Goal: Task Accomplishment & Management: Use online tool/utility

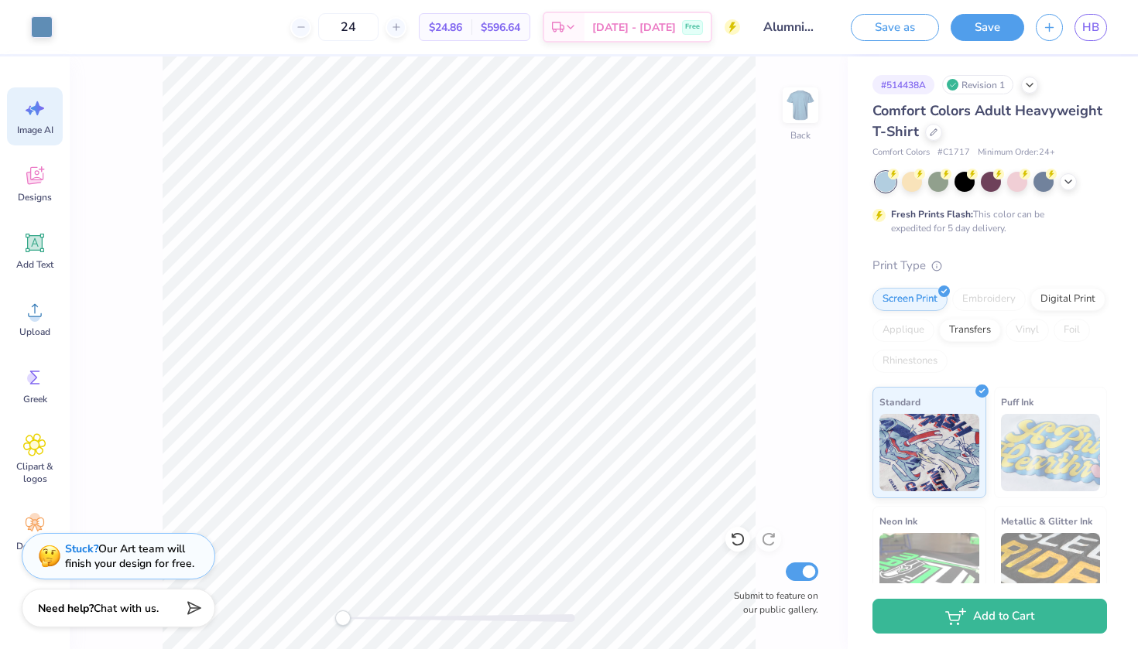
click at [31, 131] on span "Image AI" at bounding box center [35, 130] width 36 height 12
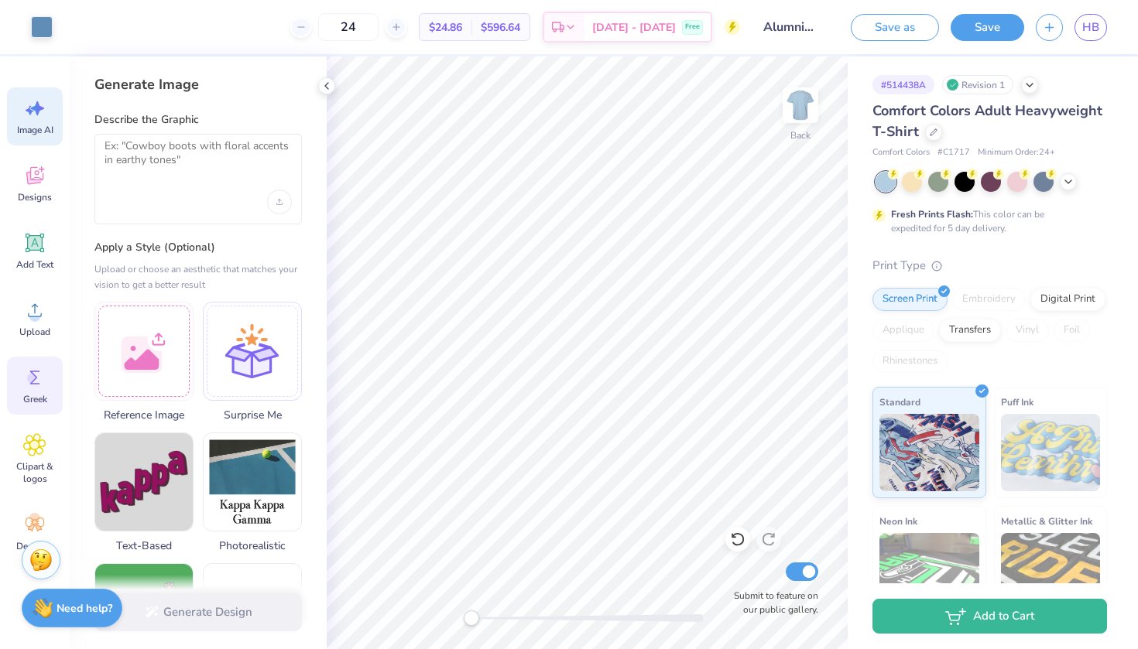
click at [37, 375] on icon at bounding box center [34, 377] width 23 height 23
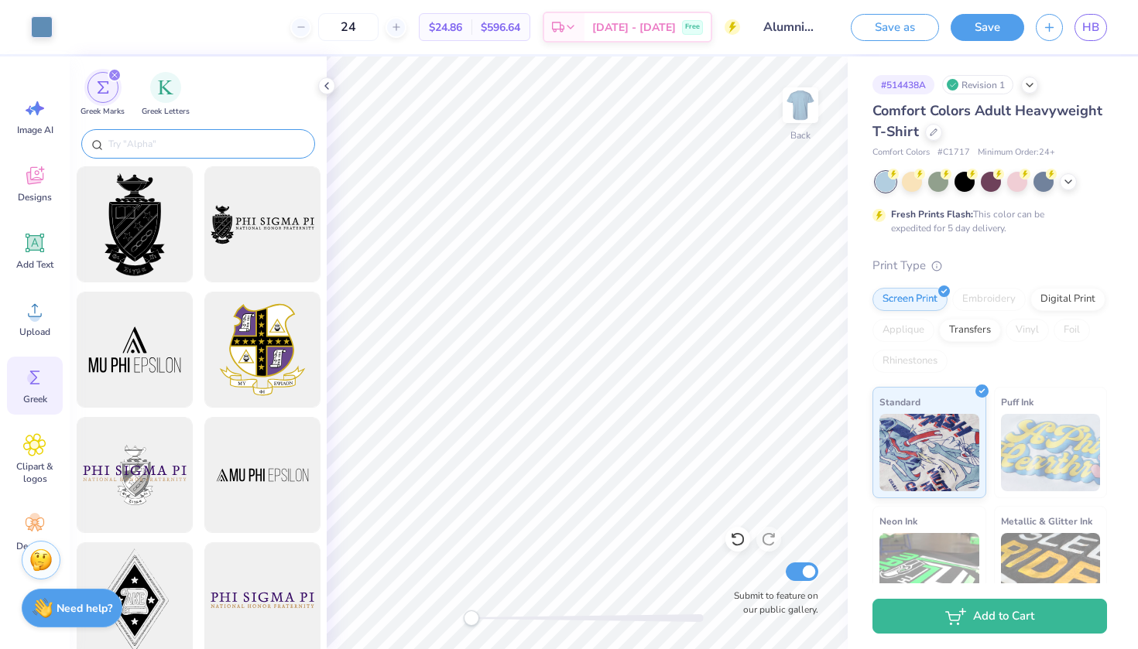
click at [201, 141] on input "text" at bounding box center [206, 143] width 198 height 15
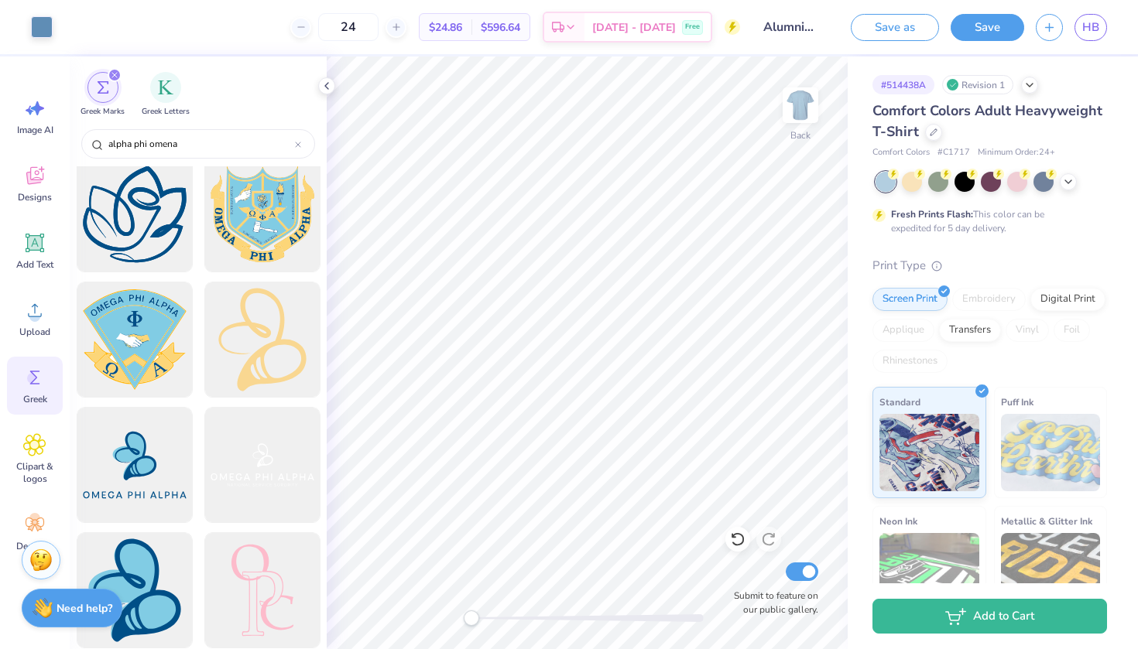
scroll to position [1550, 0]
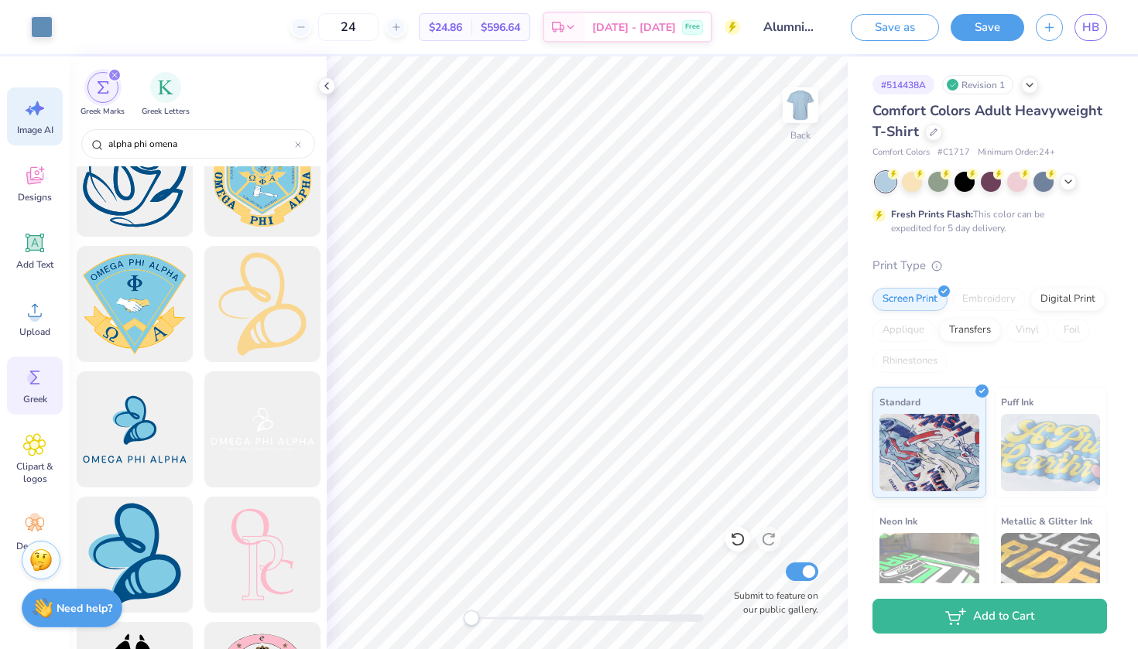
type input "alpha phi omena"
click at [29, 128] on span "Image AI" at bounding box center [35, 130] width 36 height 12
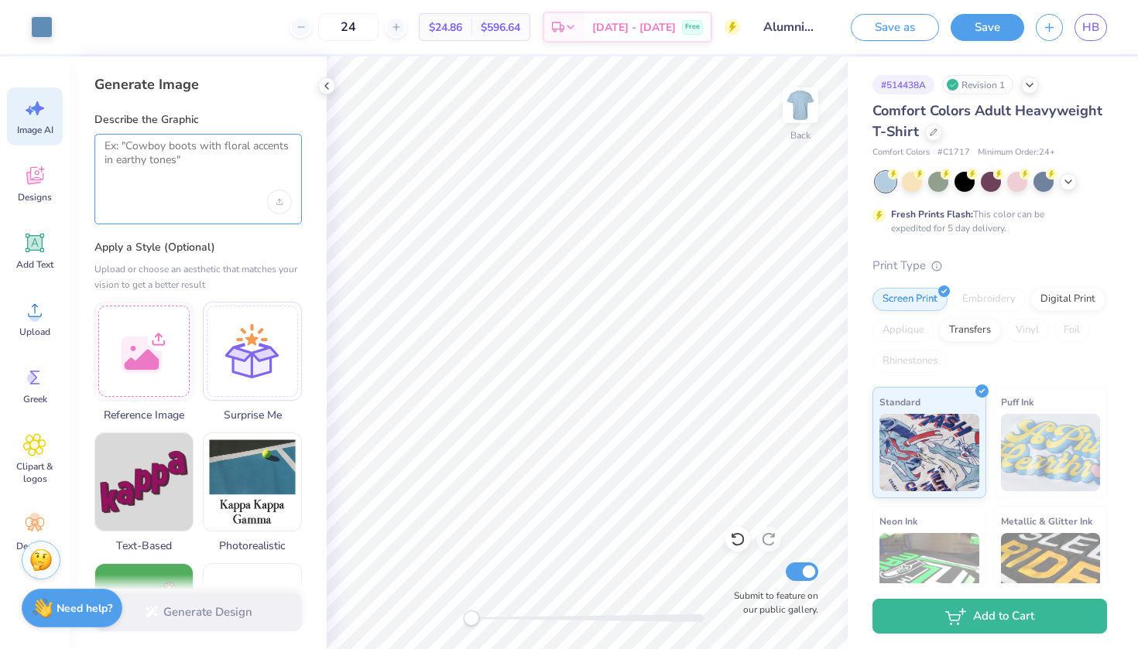
click at [188, 160] on textarea at bounding box center [197, 158] width 187 height 39
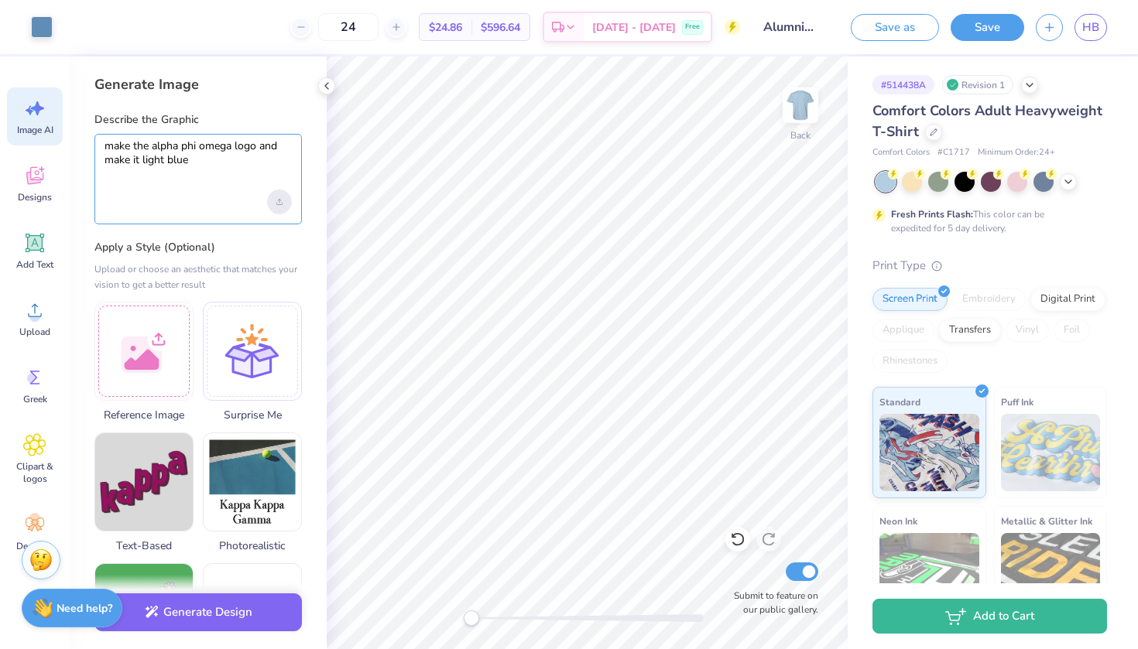
type textarea "make the alpha phi omega logo and make it light blue"
click at [282, 203] on icon "Upload image" at bounding box center [279, 202] width 6 height 6
click at [233, 614] on button "Generate Design" at bounding box center [197, 609] width 207 height 38
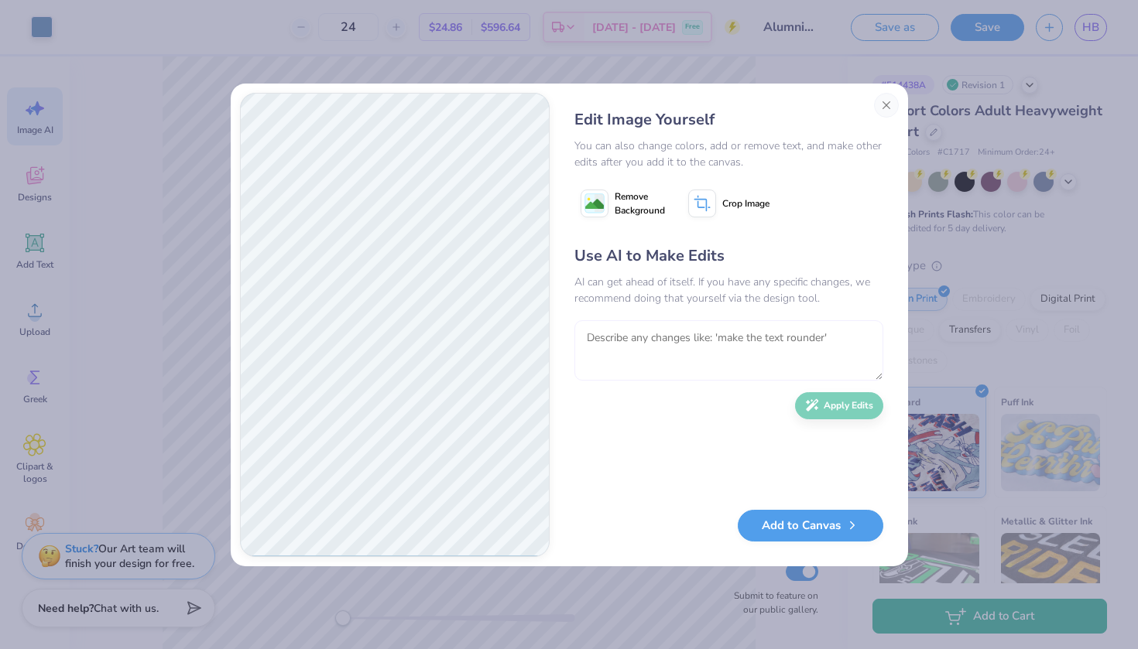
click at [641, 344] on textarea at bounding box center [728, 350] width 309 height 60
click at [601, 204] on image at bounding box center [594, 204] width 19 height 19
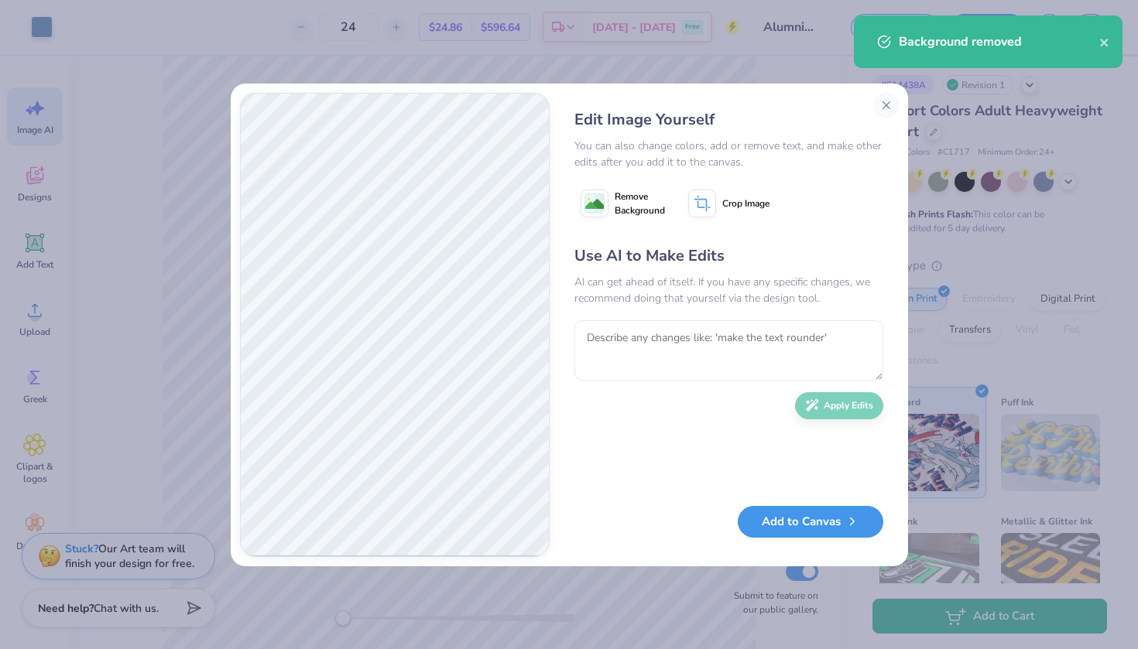
click at [807, 534] on button "Add to Canvas" at bounding box center [809, 522] width 145 height 32
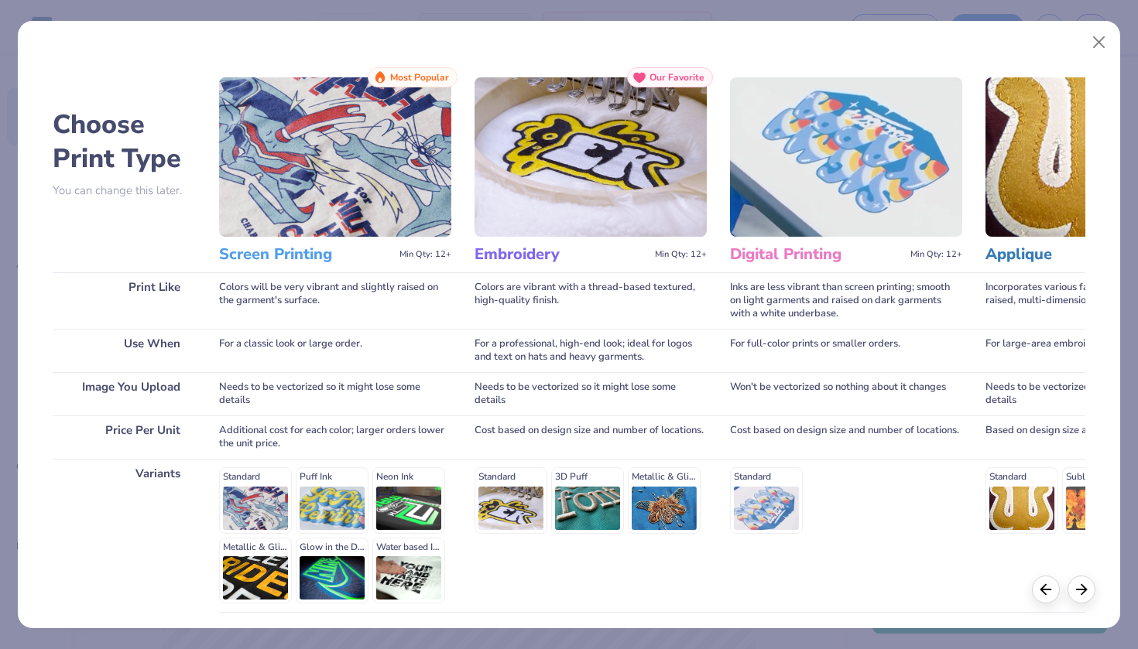
click at [361, 229] on img at bounding box center [335, 156] width 232 height 159
click at [306, 253] on h3 "Screen Printing" at bounding box center [306, 255] width 174 height 20
click at [570, 228] on img at bounding box center [590, 156] width 232 height 159
click at [523, 263] on h3 "Embroidery" at bounding box center [561, 255] width 174 height 20
click at [1076, 590] on icon at bounding box center [1081, 587] width 17 height 17
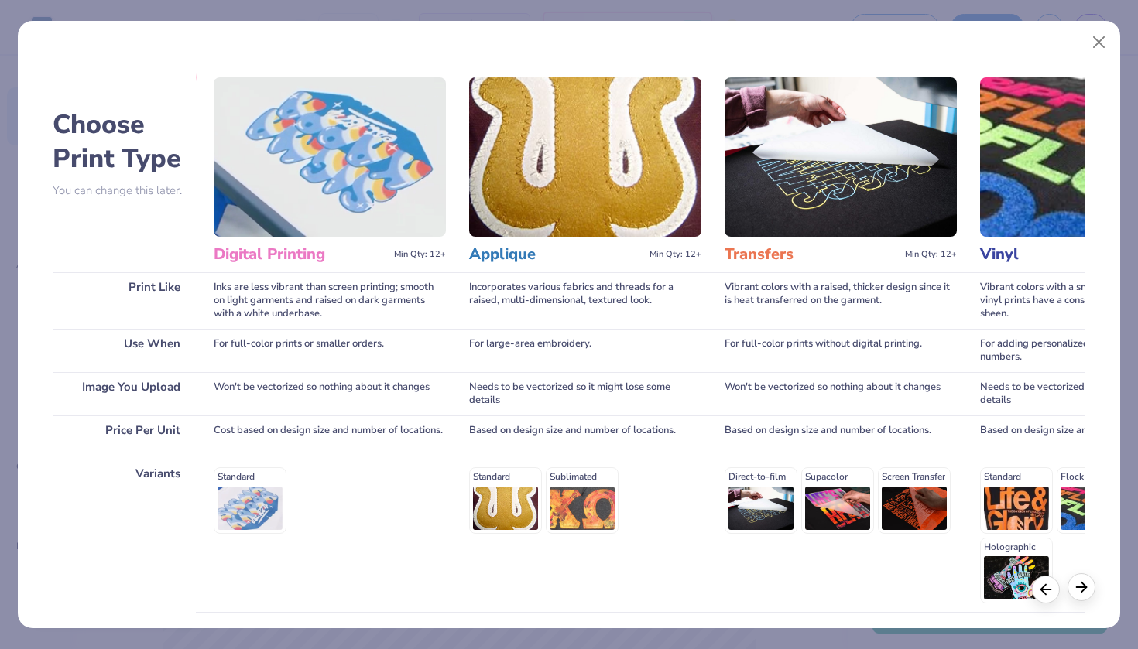
click at [1076, 590] on icon at bounding box center [1081, 587] width 17 height 17
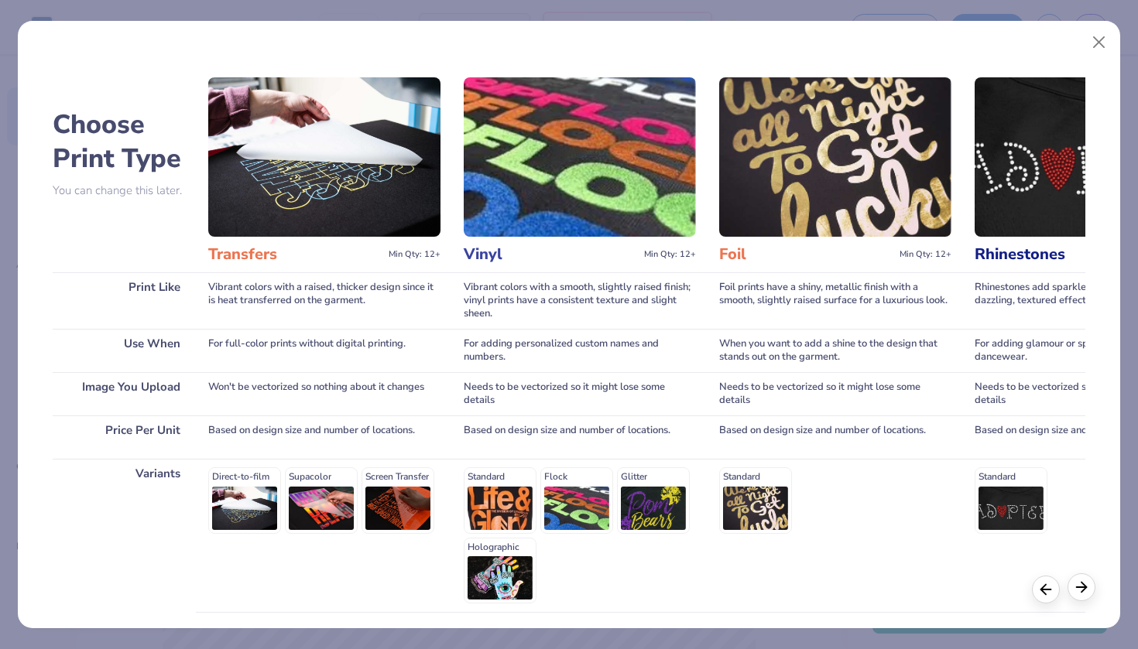
click at [1084, 597] on div at bounding box center [1081, 587] width 28 height 28
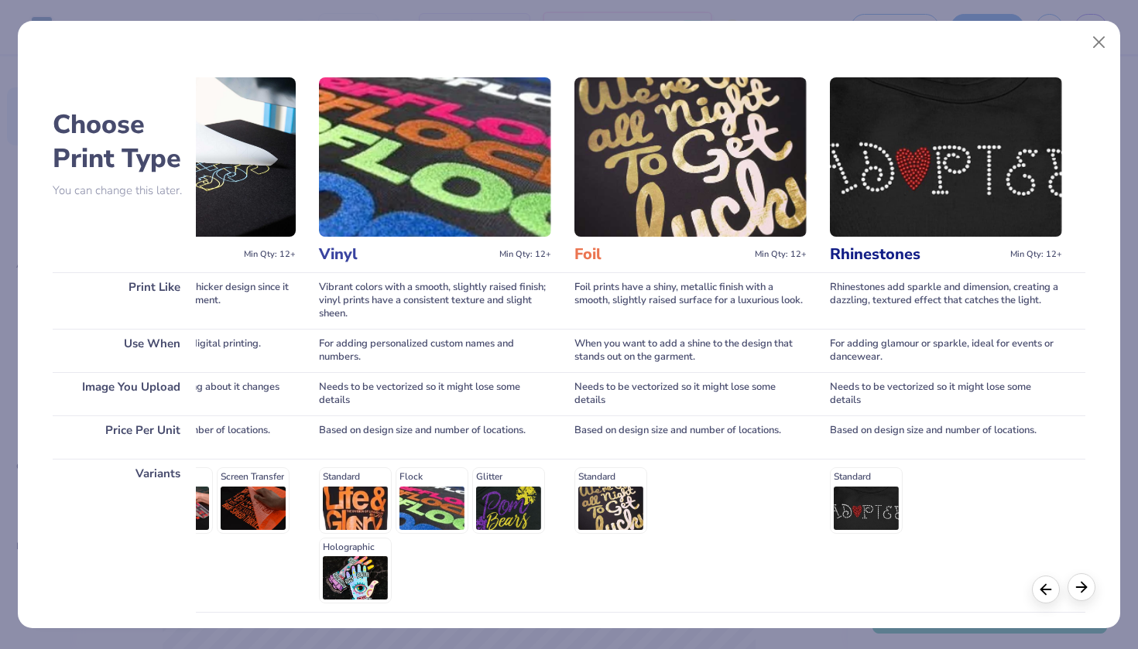
click at [1084, 597] on div at bounding box center [1081, 587] width 28 height 28
click at [1073, 594] on icon at bounding box center [1081, 587] width 17 height 17
click at [1035, 594] on div at bounding box center [1046, 587] width 28 height 28
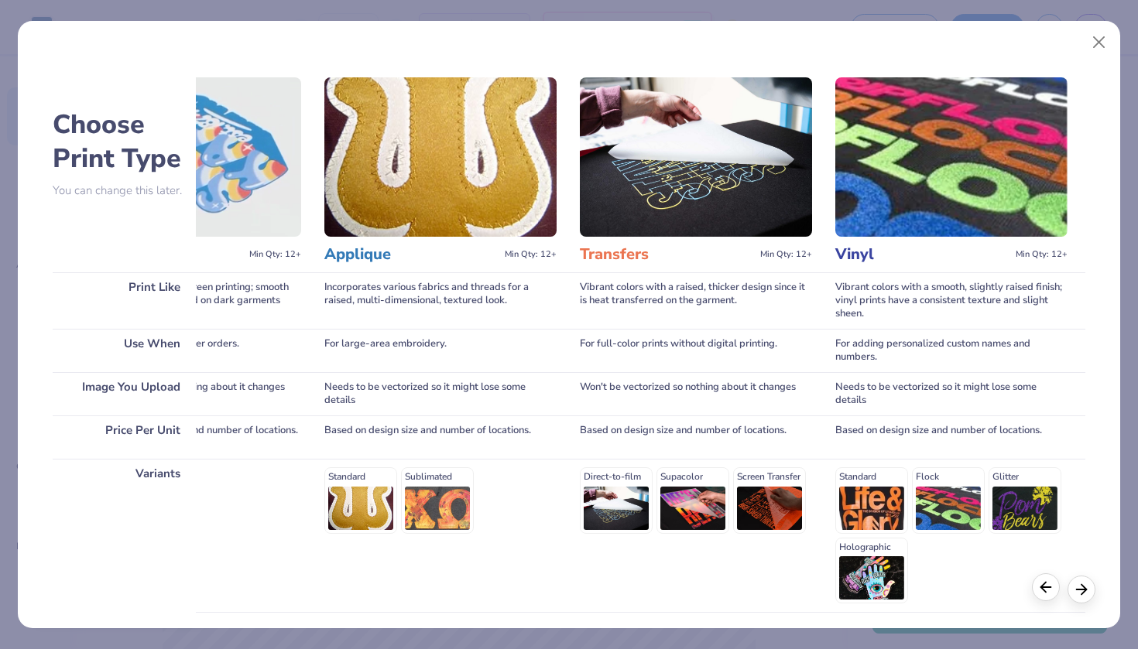
click at [1042, 594] on icon at bounding box center [1045, 587] width 17 height 17
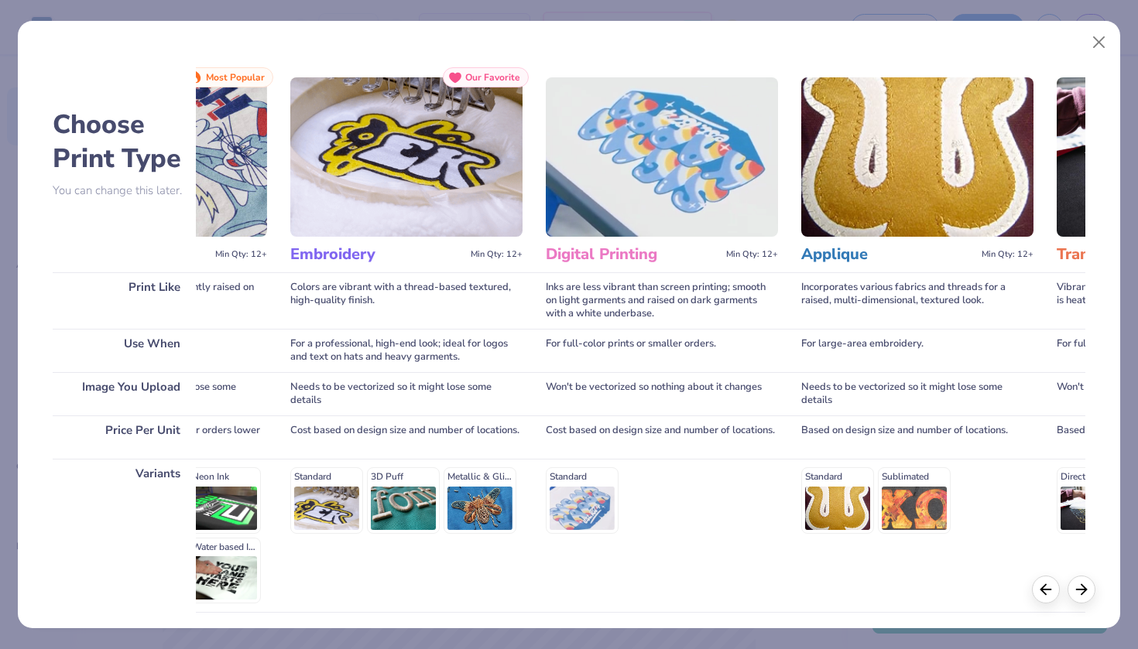
scroll to position [0, 145]
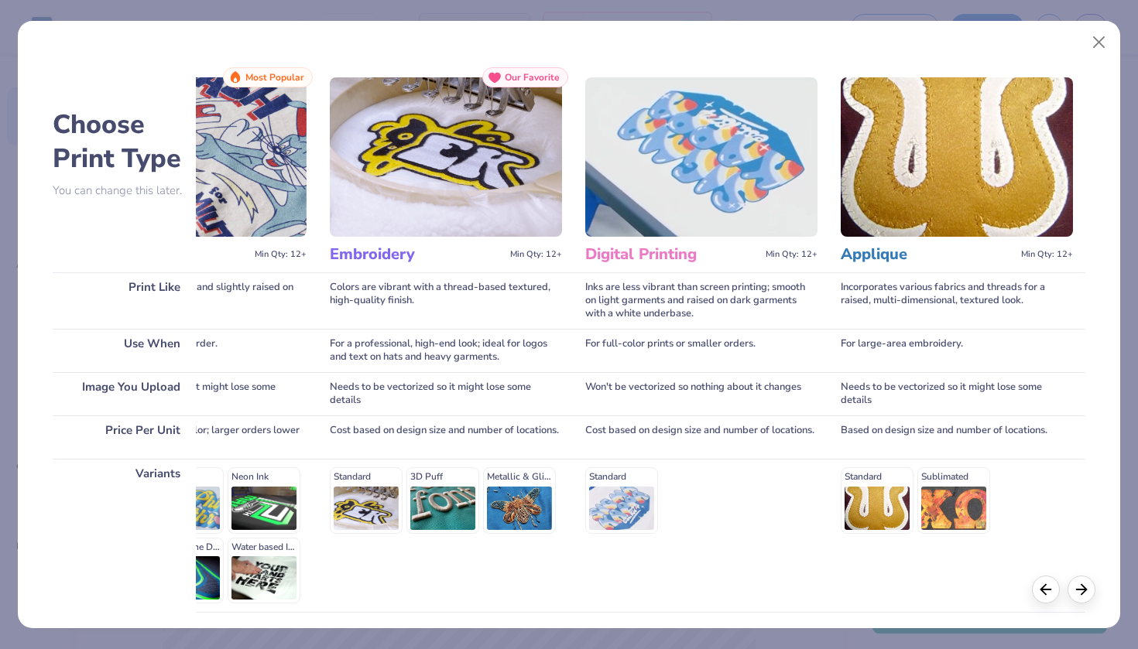
click at [464, 237] on img at bounding box center [446, 156] width 232 height 159
click at [395, 252] on h3 "Embroidery" at bounding box center [417, 255] width 174 height 20
click at [290, 221] on img at bounding box center [190, 156] width 232 height 159
click at [421, 238] on div "Embroidery Min Qty: 12+ Our Favorite Colors are vibrant with a thread-based tex…" at bounding box center [446, 385] width 232 height 637
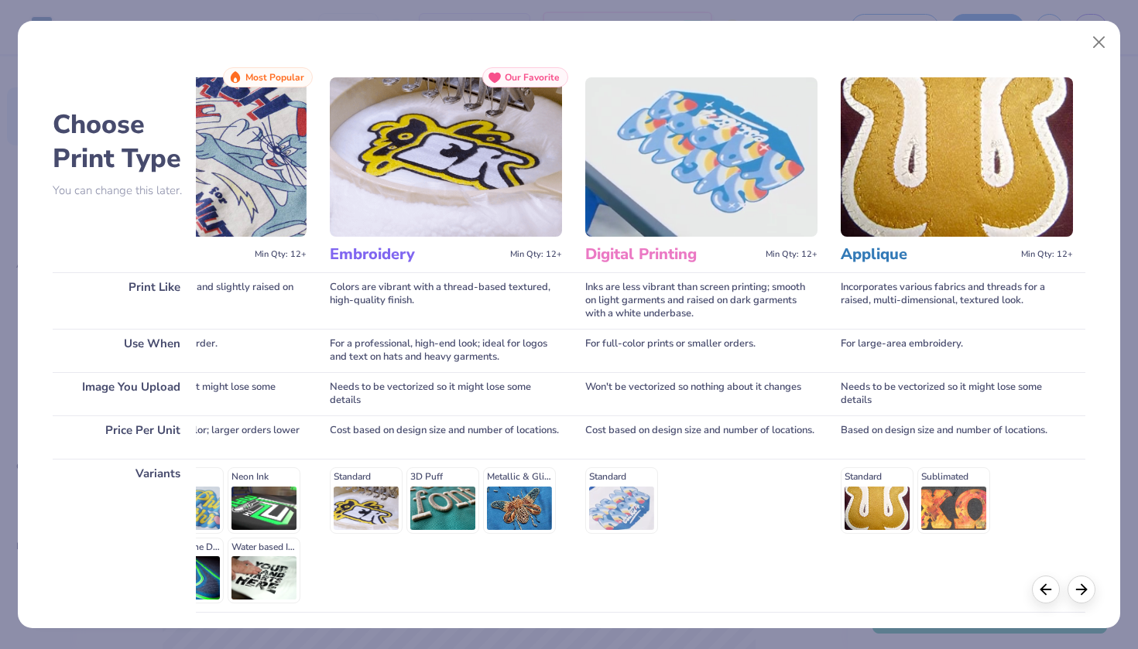
click at [446, 212] on img at bounding box center [446, 156] width 232 height 159
click at [429, 252] on h3 "Embroidery" at bounding box center [417, 255] width 174 height 20
click at [371, 495] on div "Standard 3D Puff Metallic & Glitter" at bounding box center [446, 500] width 232 height 66
click at [371, 498] on div "Standard 3D Puff Metallic & Glitter" at bounding box center [446, 500] width 232 height 66
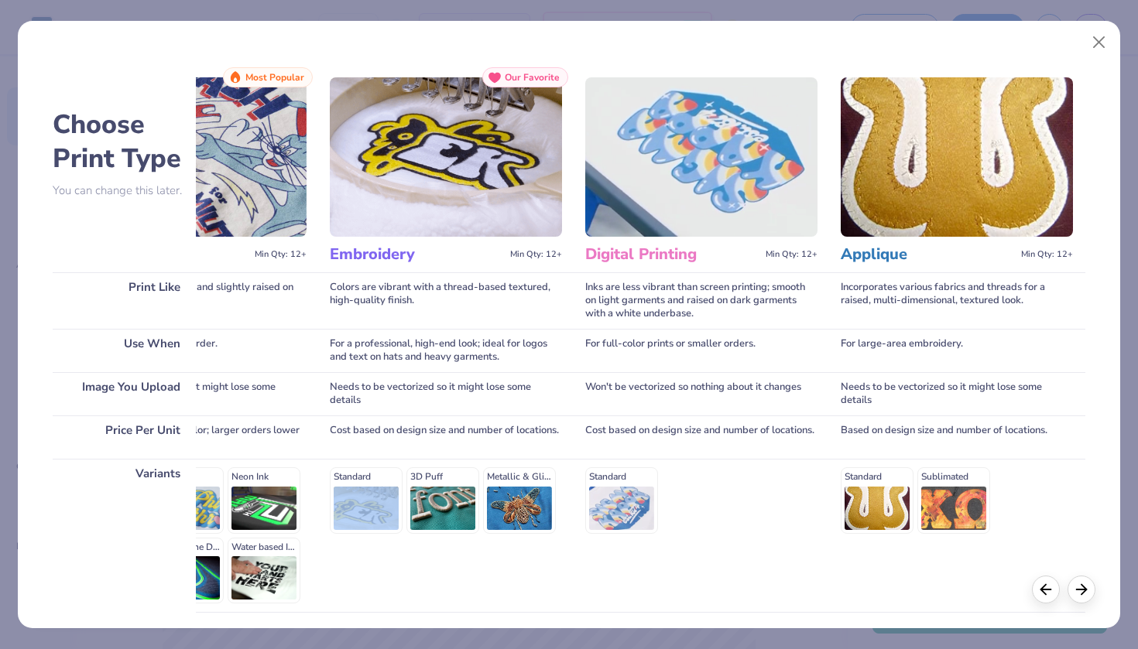
click at [371, 499] on div "Standard 3D Puff Metallic & Glitter" at bounding box center [446, 500] width 232 height 66
click at [386, 501] on div "Standard 3D Puff Metallic & Glitter" at bounding box center [446, 500] width 232 height 66
click at [436, 498] on div "Standard 3D Puff Metallic & Glitter" at bounding box center [446, 500] width 232 height 66
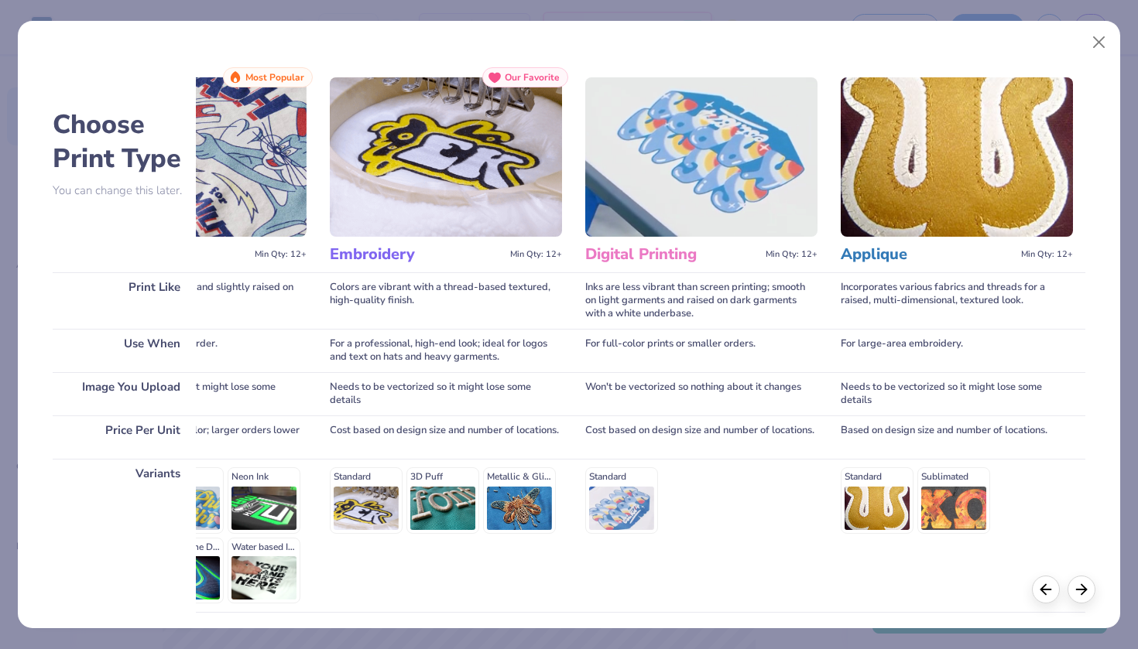
click at [509, 498] on div "Standard 3D Puff Metallic & Glitter" at bounding box center [446, 500] width 232 height 66
click at [617, 486] on div "Standard" at bounding box center [701, 500] width 232 height 66
click at [616, 486] on div "Standard" at bounding box center [701, 500] width 232 height 66
click at [615, 486] on div "Standard" at bounding box center [701, 500] width 232 height 66
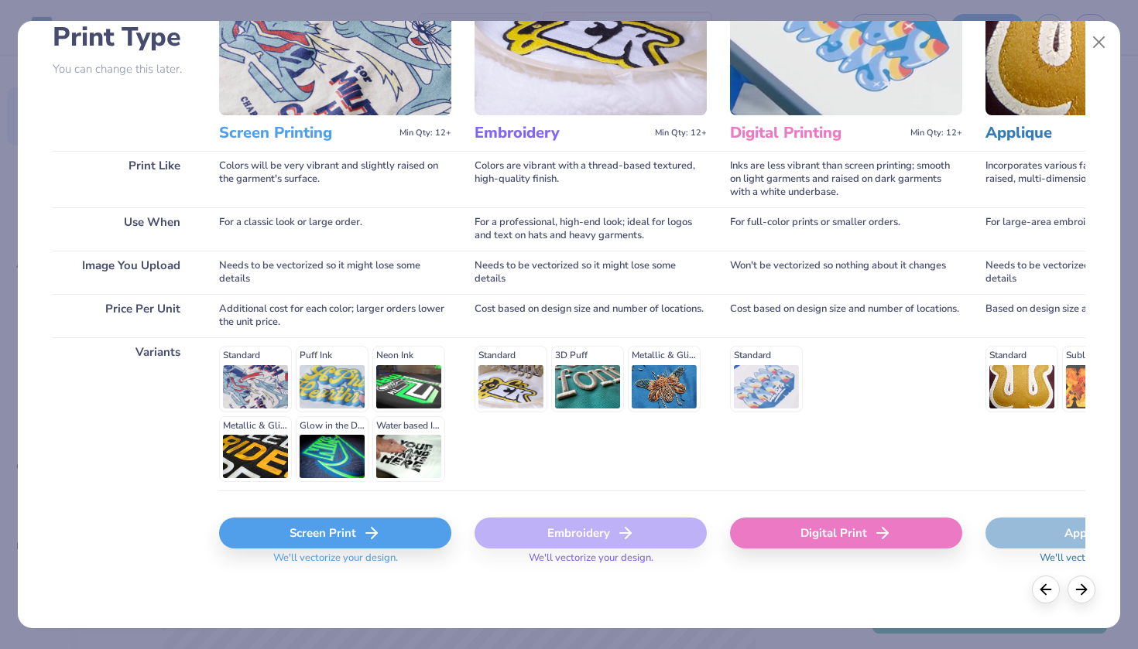
scroll to position [0, 0]
click at [379, 540] on icon at bounding box center [371, 533] width 19 height 19
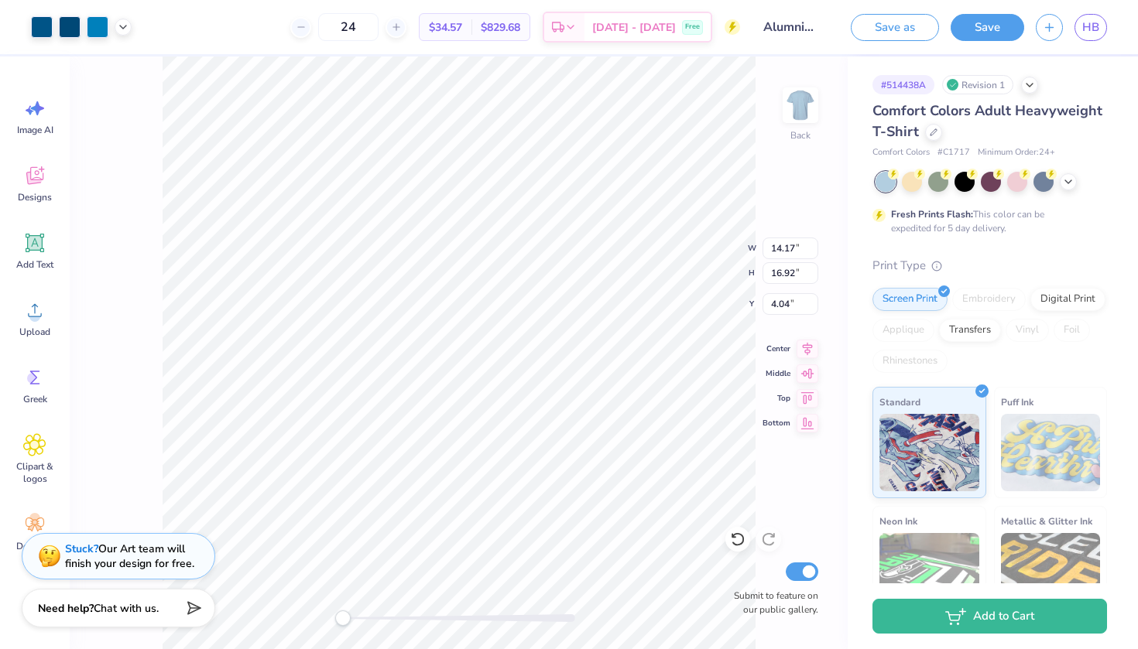
type input "13.27"
type input "7.75"
type input "3.87"
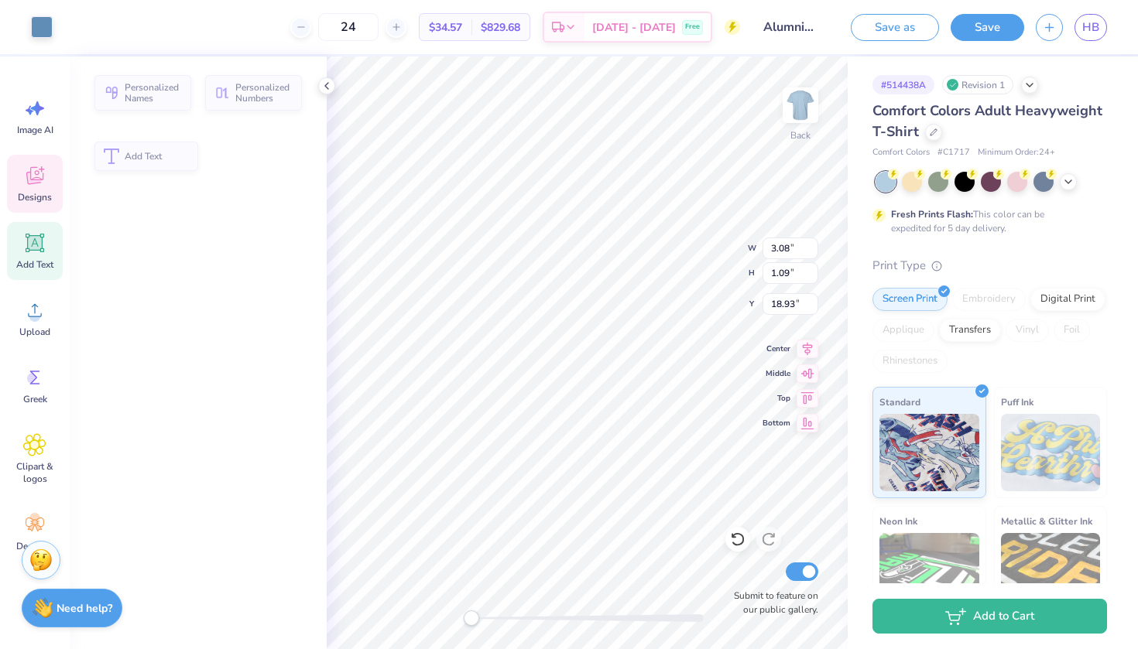
type input "3.08"
type input "1.09"
type input "18.93"
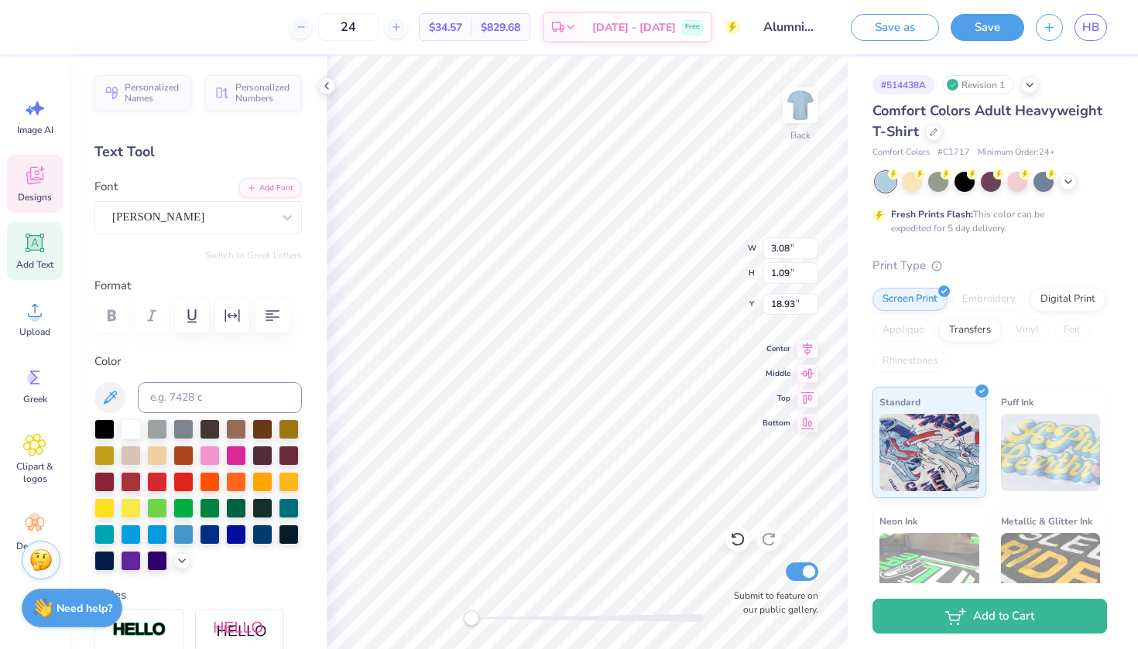
type textarea "A"
type input "13.27"
type input "3.38"
type input "12.26"
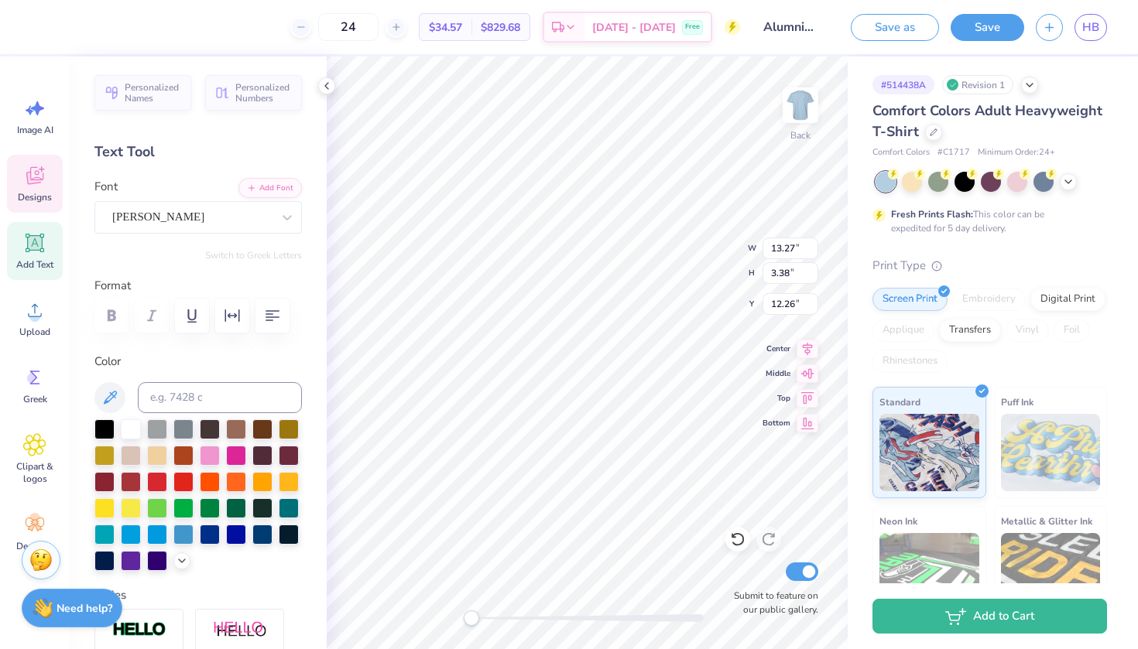
type textarea "[US_STATE][GEOGRAPHIC_DATA]"
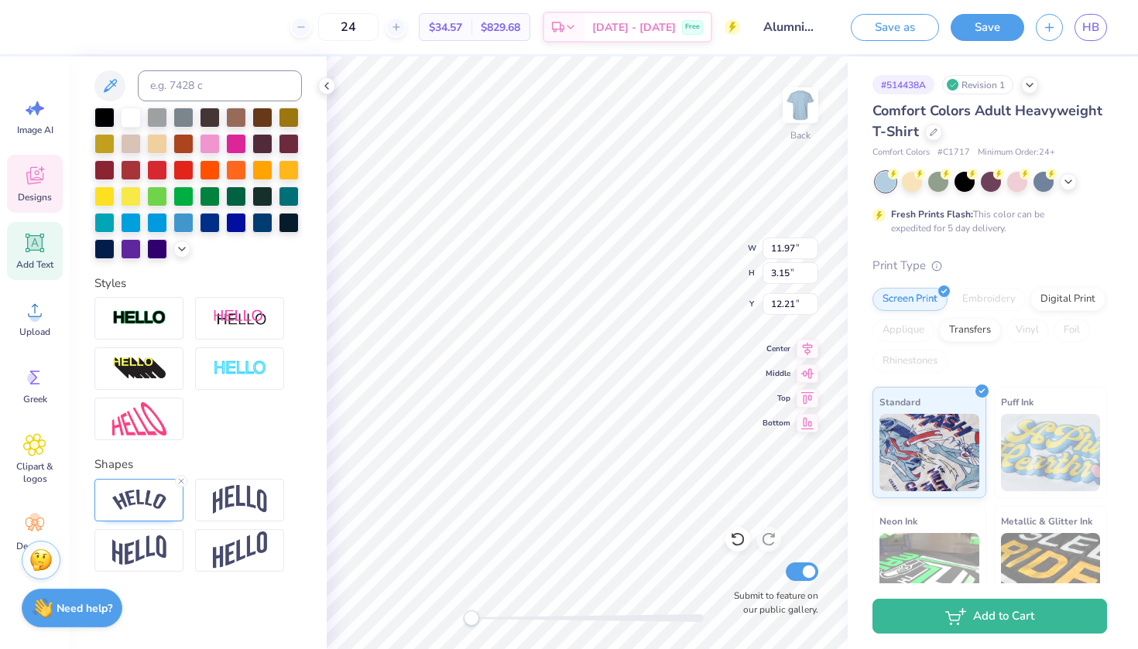
scroll to position [312, 0]
click at [153, 500] on img at bounding box center [139, 500] width 54 height 21
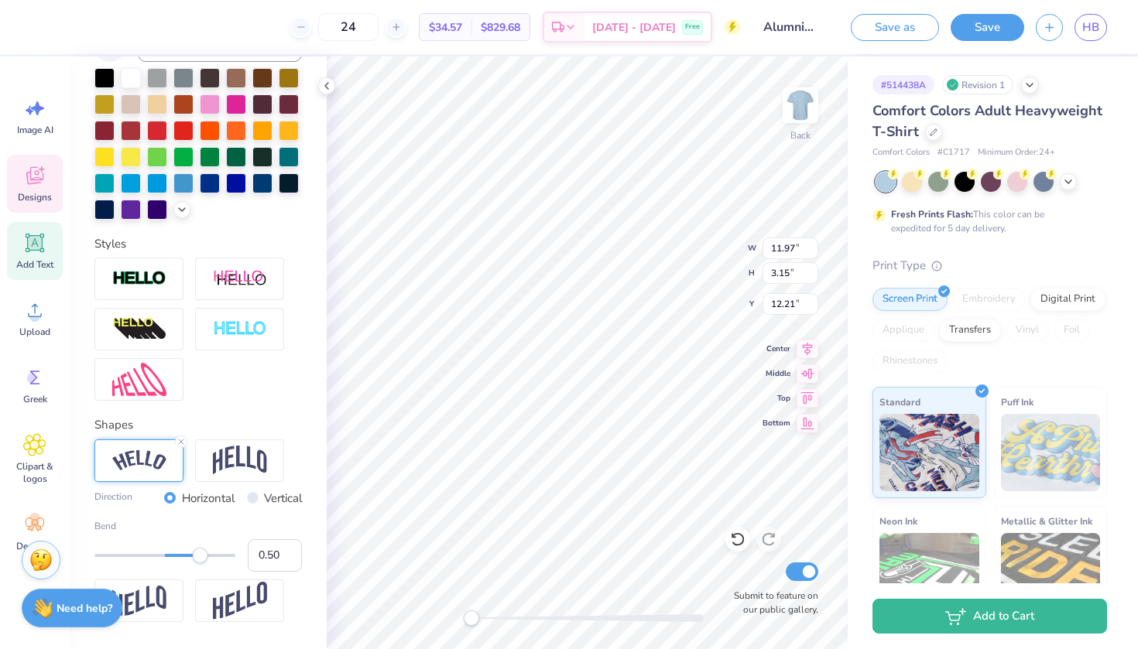
scroll to position [373, 0]
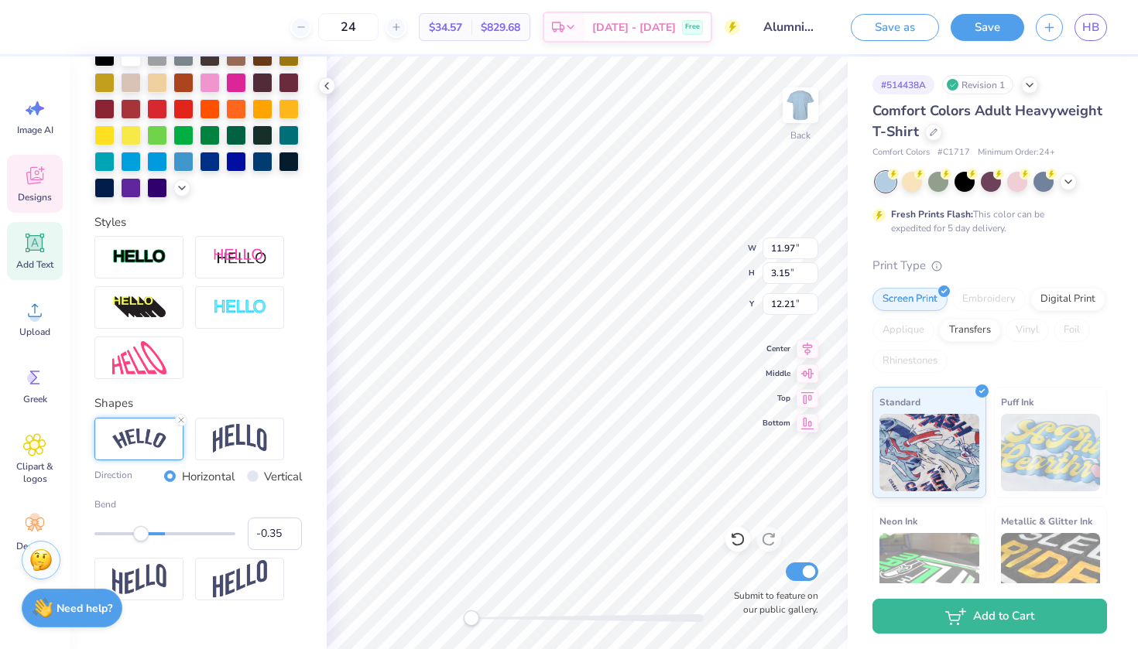
type input "-0.36"
drag, startPoint x: 200, startPoint y: 537, endPoint x: 139, endPoint y: 530, distance: 61.5
click at [139, 530] on div "Accessibility label" at bounding box center [140, 533] width 15 height 15
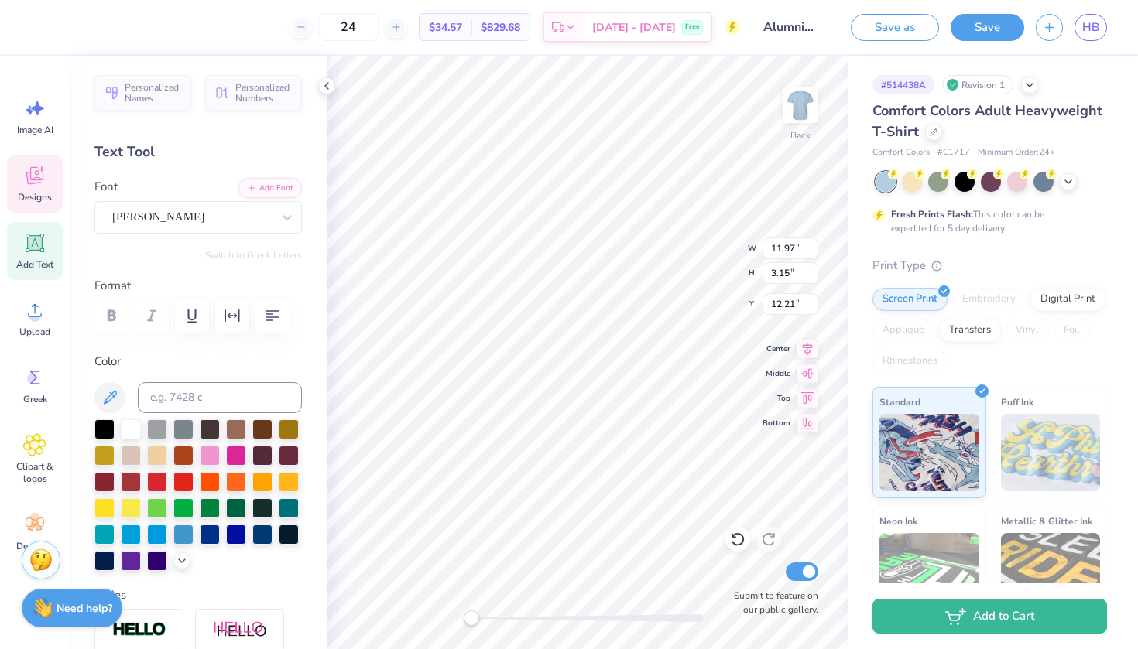
scroll to position [0, 0]
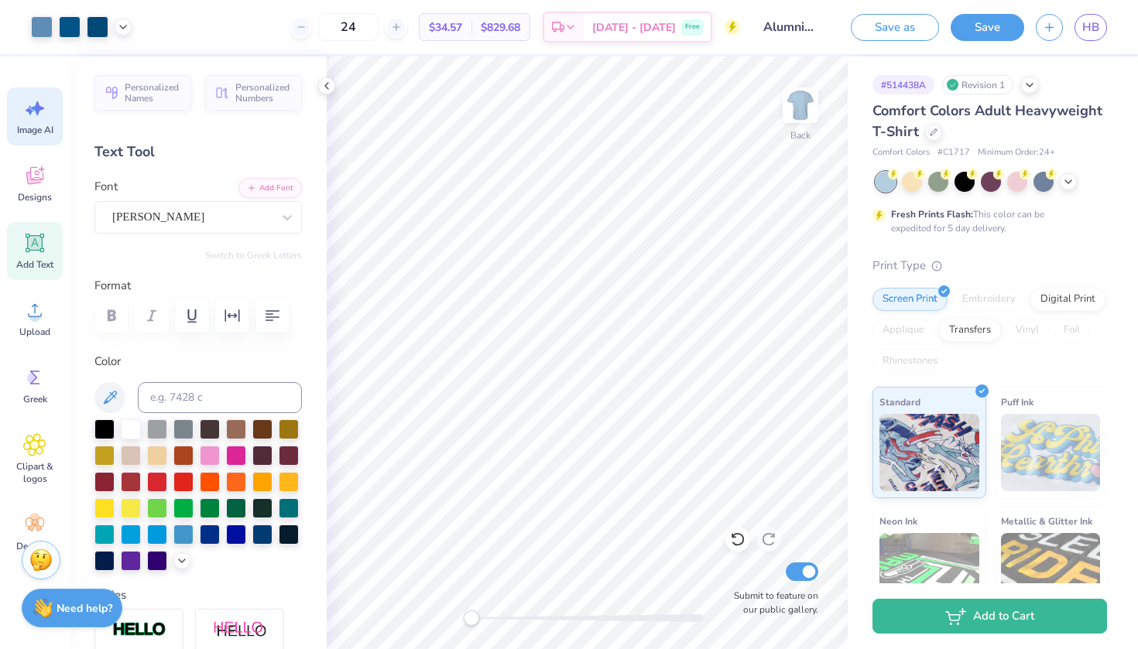
click at [16, 142] on div "Image AI" at bounding box center [35, 116] width 56 height 58
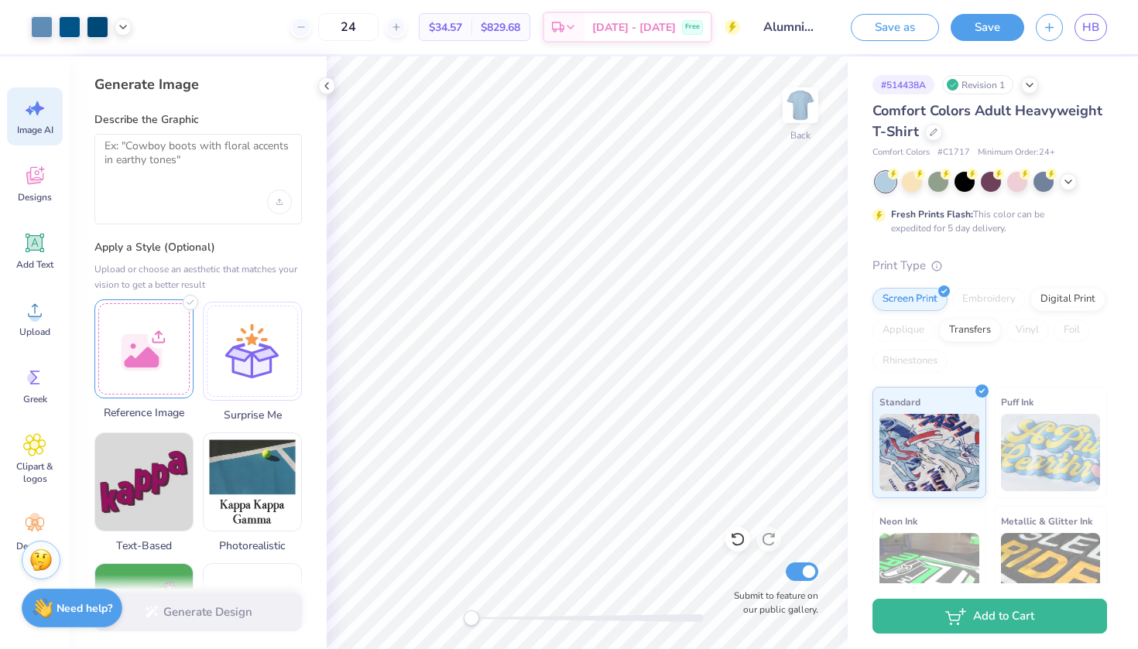
click at [134, 347] on div at bounding box center [143, 348] width 99 height 99
click at [176, 163] on textarea at bounding box center [197, 158] width 187 height 39
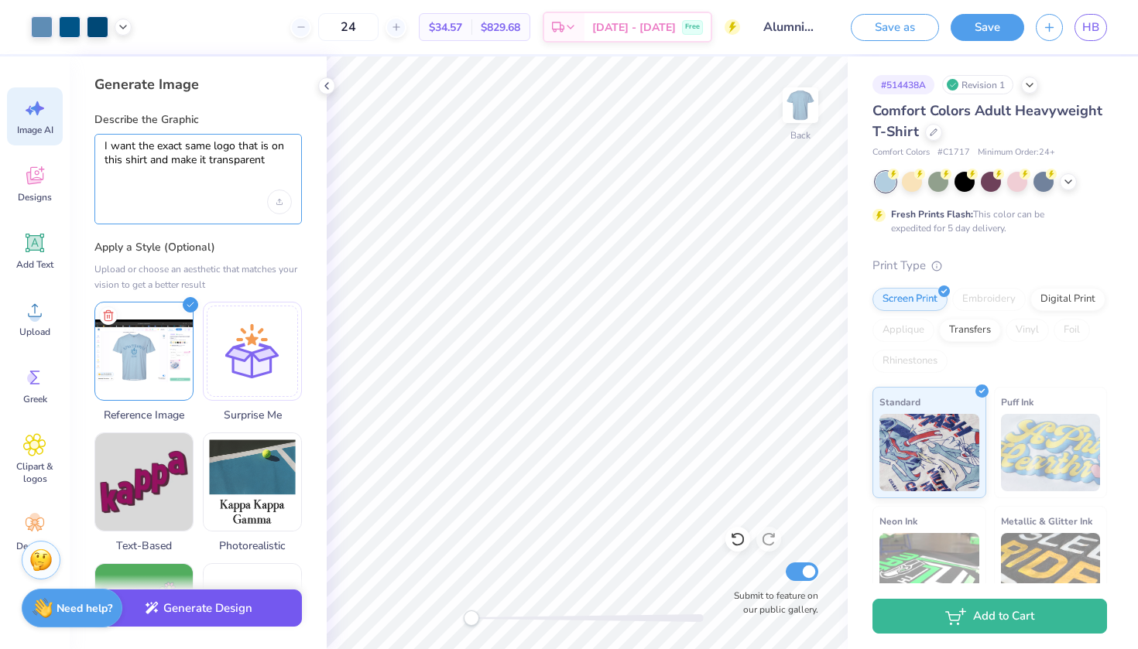
type textarea "I want the exact same logo that is on this shirt and make it transparent"
click at [210, 622] on button "Generate Design" at bounding box center [197, 609] width 207 height 38
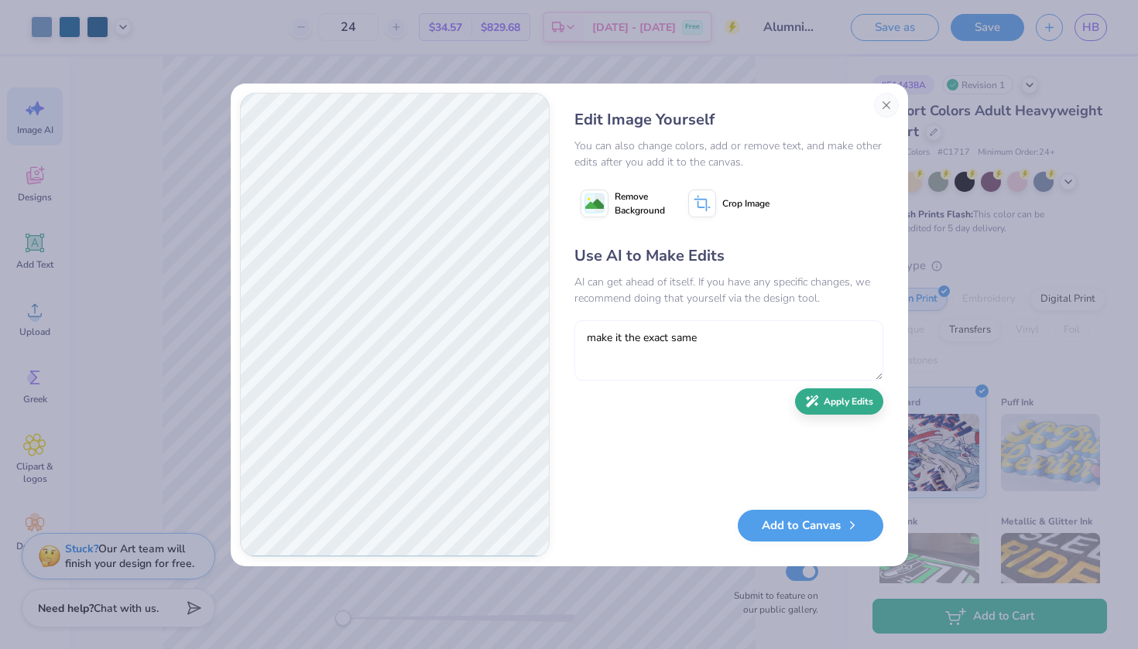
type textarea "make it the exact same"
click at [820, 408] on button "Apply Edits" at bounding box center [839, 401] width 88 height 27
click at [700, 199] on icon at bounding box center [701, 203] width 16 height 16
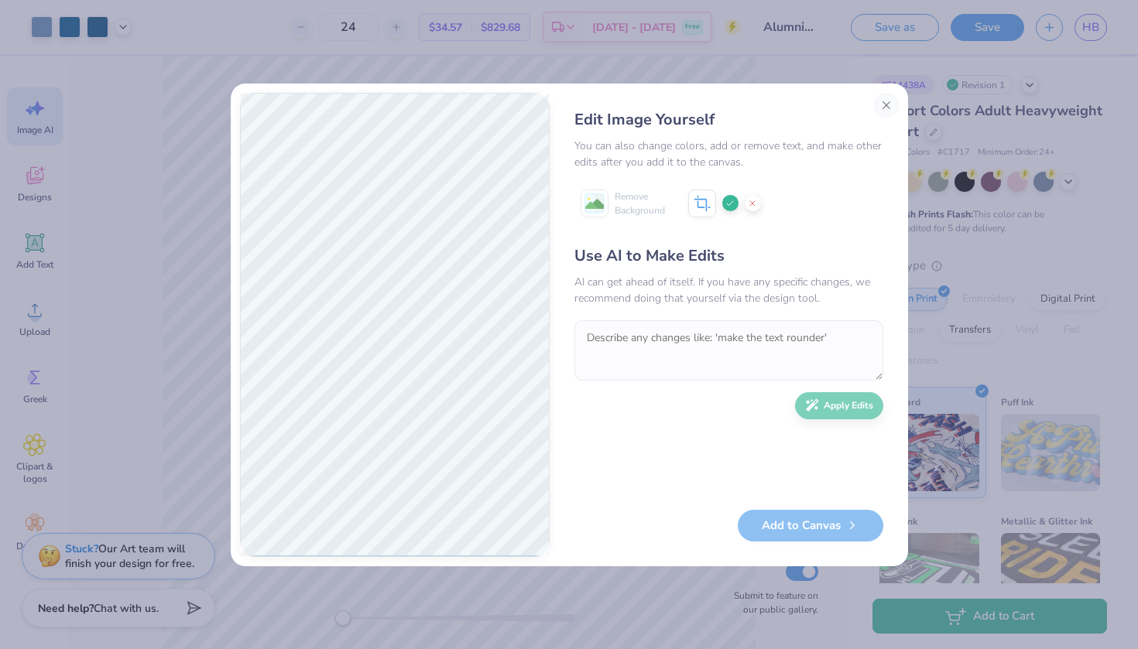
click at [795, 522] on div "Add to Canvas" at bounding box center [728, 526] width 309 height 32
click at [804, 395] on div "Use AI to Make Edits AI can get ahead of itself. If you have any specific chang…" at bounding box center [728, 370] width 309 height 251
click at [734, 316] on div "Use AI to Make Edits AI can get ahead of itself. If you have any specific chang…" at bounding box center [728, 370] width 309 height 251
click at [885, 105] on button "Close" at bounding box center [886, 105] width 25 height 25
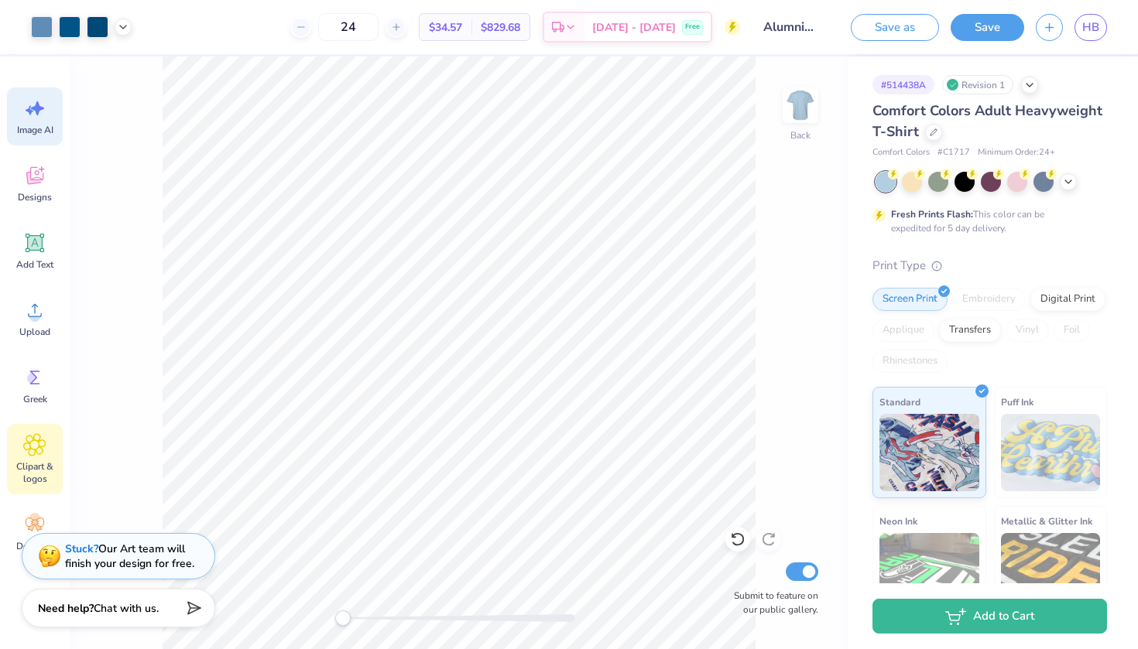
click at [35, 442] on icon at bounding box center [34, 444] width 9 height 9
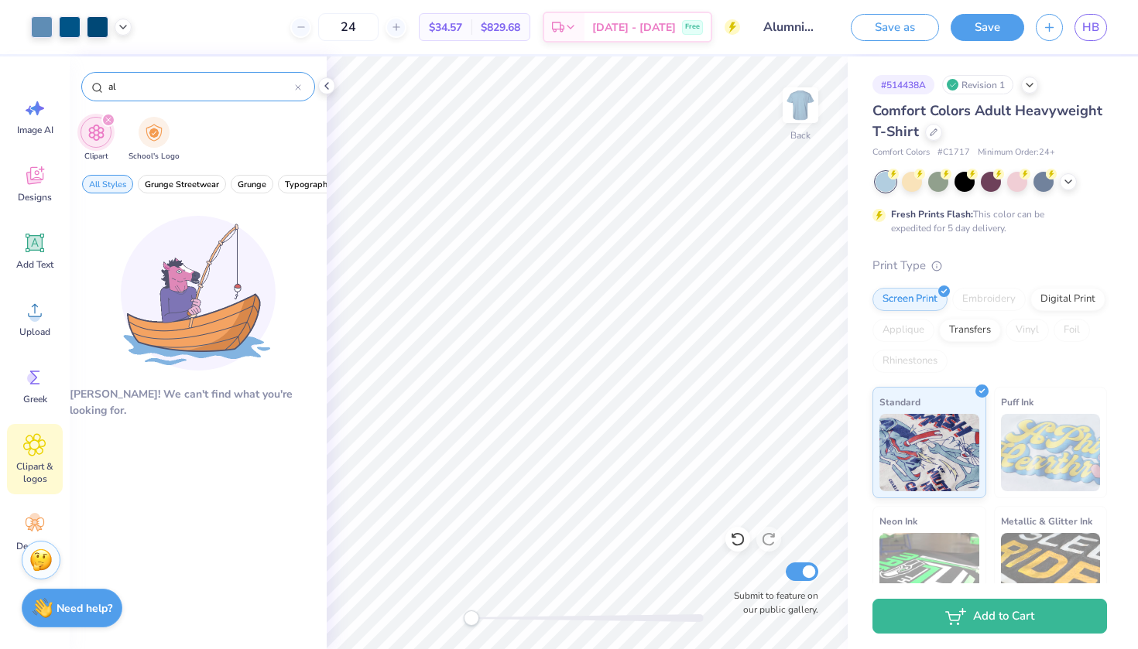
type input "a"
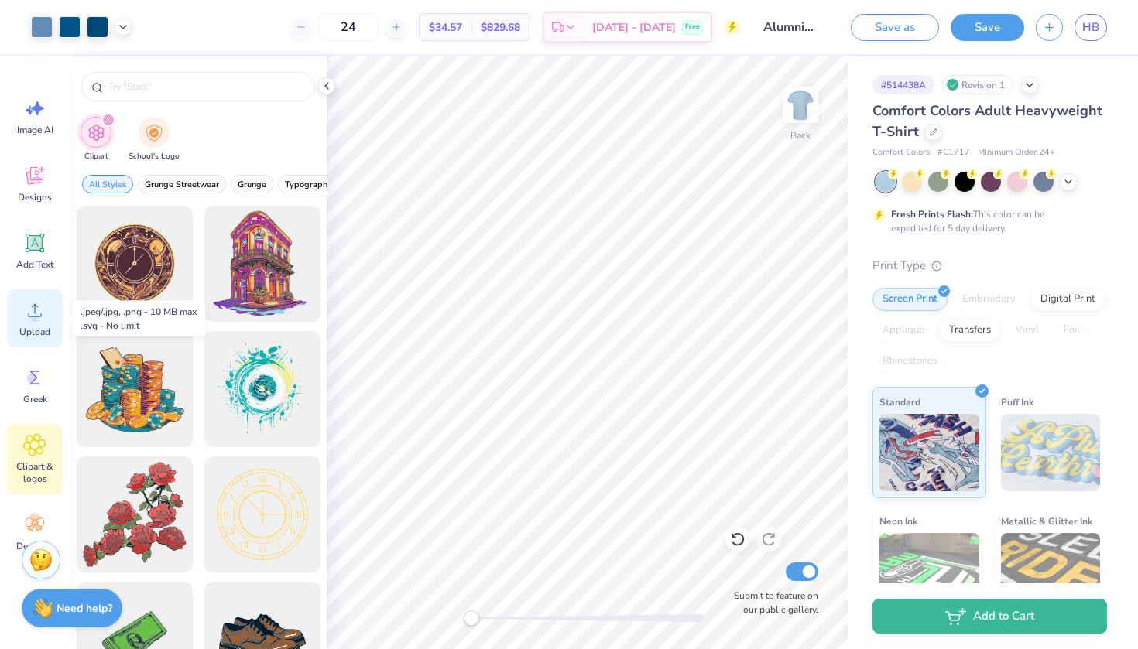
click at [33, 323] on div "Upload" at bounding box center [35, 318] width 56 height 58
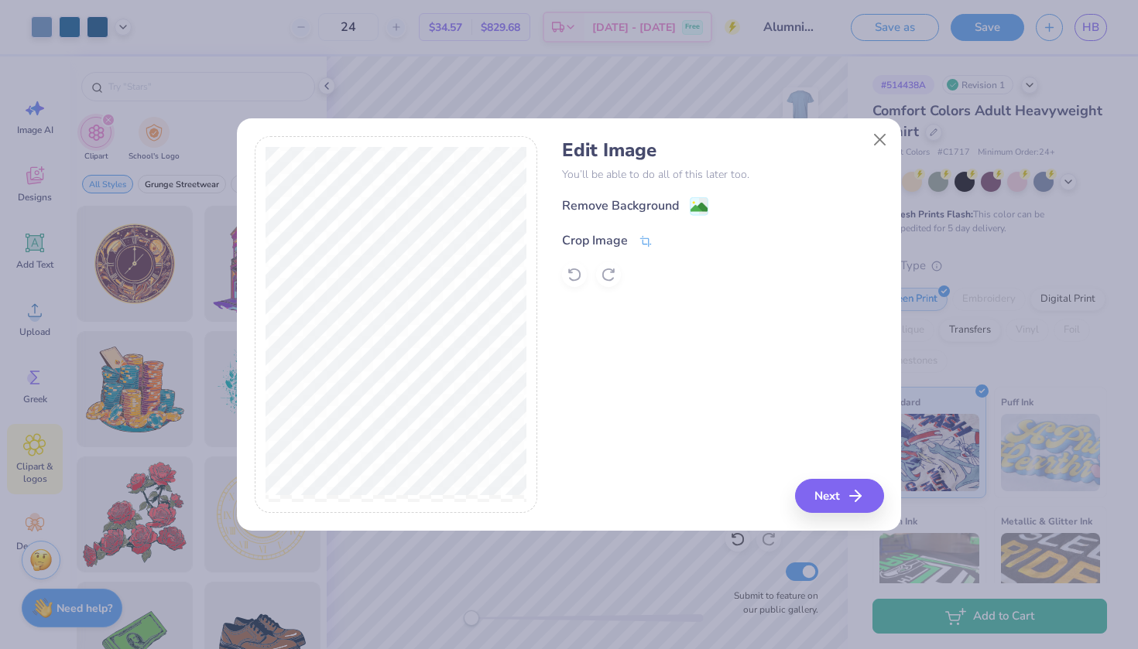
click at [619, 238] on div "Crop Image" at bounding box center [595, 240] width 66 height 19
click at [844, 508] on div "Edit Image You’ll be able to do all of this later too. Remove Background Crop I…" at bounding box center [722, 325] width 321 height 378
click at [841, 490] on div "Edit Image You’ll be able to do all of this later too. Remove Background Crop I…" at bounding box center [722, 325] width 321 height 378
click at [837, 499] on div "Edit Image You’ll be able to do all of this later too. Remove Background Crop I…" at bounding box center [722, 325] width 321 height 378
click at [671, 238] on icon at bounding box center [671, 238] width 9 height 9
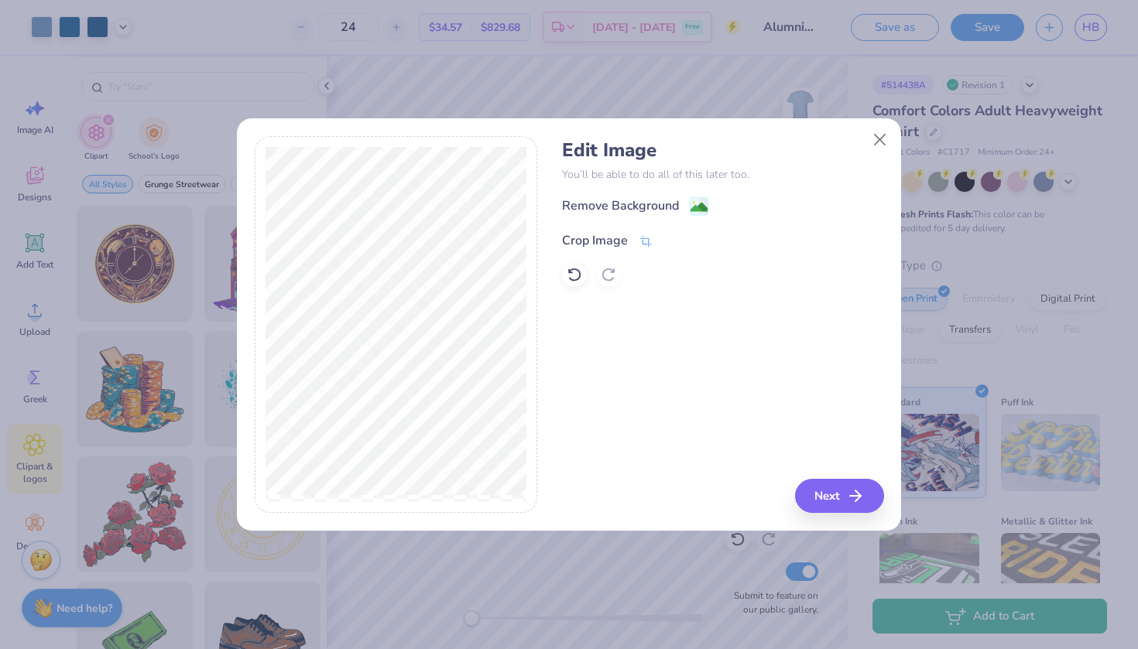
click at [644, 239] on icon at bounding box center [645, 241] width 14 height 14
click at [855, 496] on div "Edit Image You’ll be able to do all of this later too. Remove Background Crop I…" at bounding box center [722, 325] width 321 height 378
click at [673, 235] on icon at bounding box center [671, 238] width 9 height 9
click at [643, 240] on icon at bounding box center [645, 241] width 14 height 14
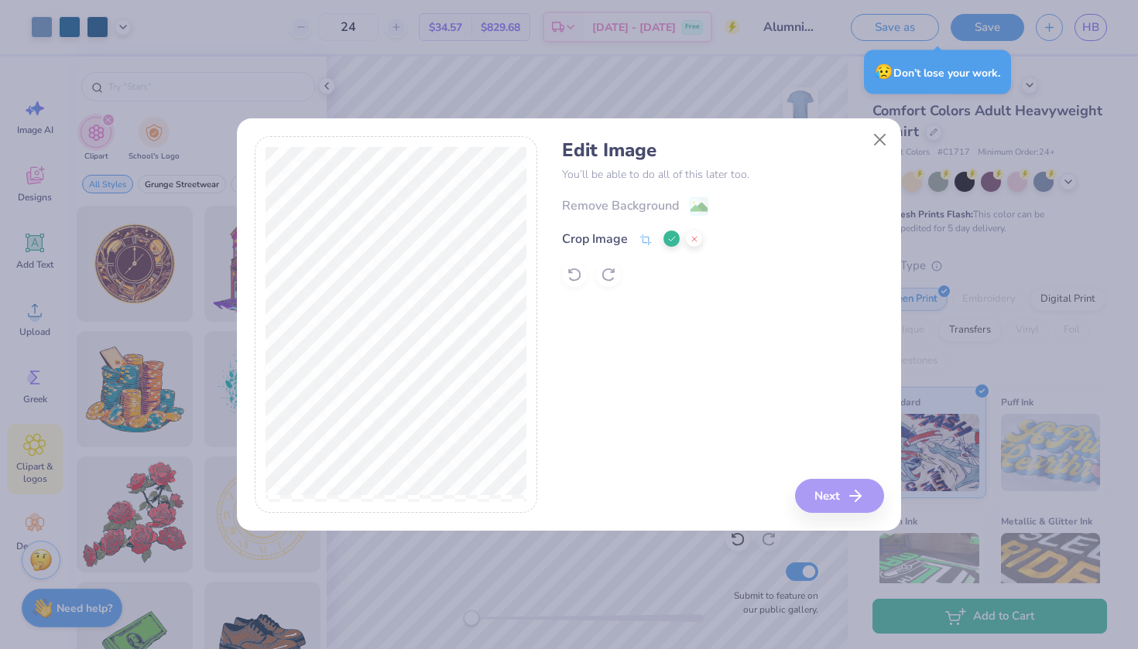
click at [667, 241] on icon at bounding box center [671, 238] width 9 height 9
click at [645, 238] on icon at bounding box center [645, 241] width 14 height 14
click at [672, 238] on icon at bounding box center [671, 238] width 9 height 9
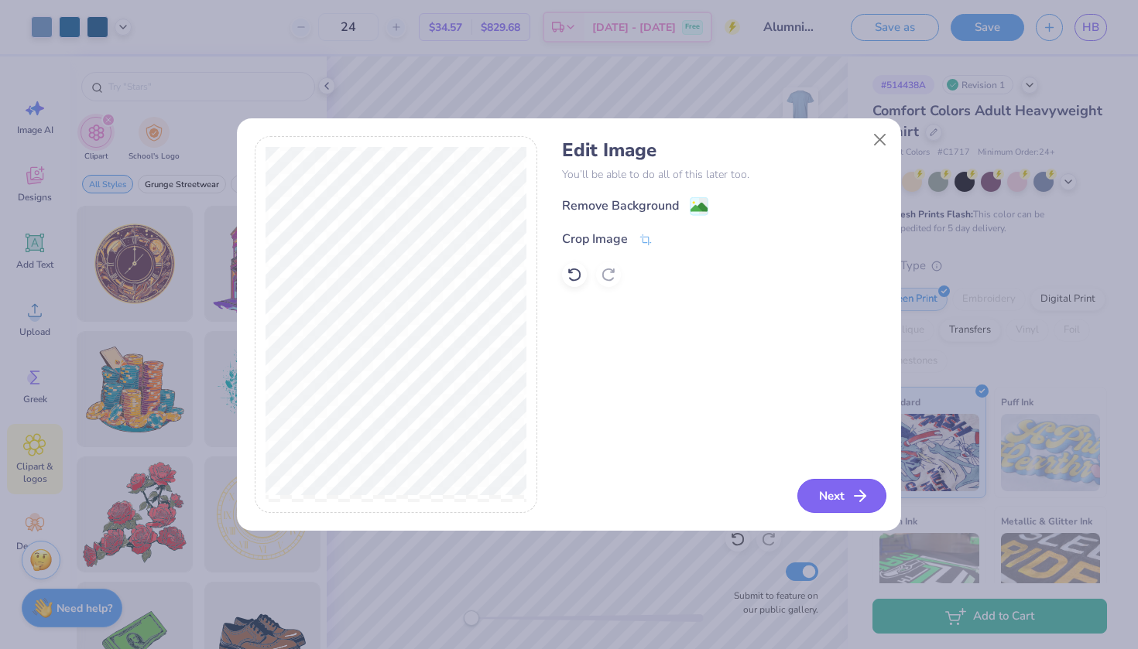
click at [856, 496] on line "button" at bounding box center [859, 496] width 11 height 0
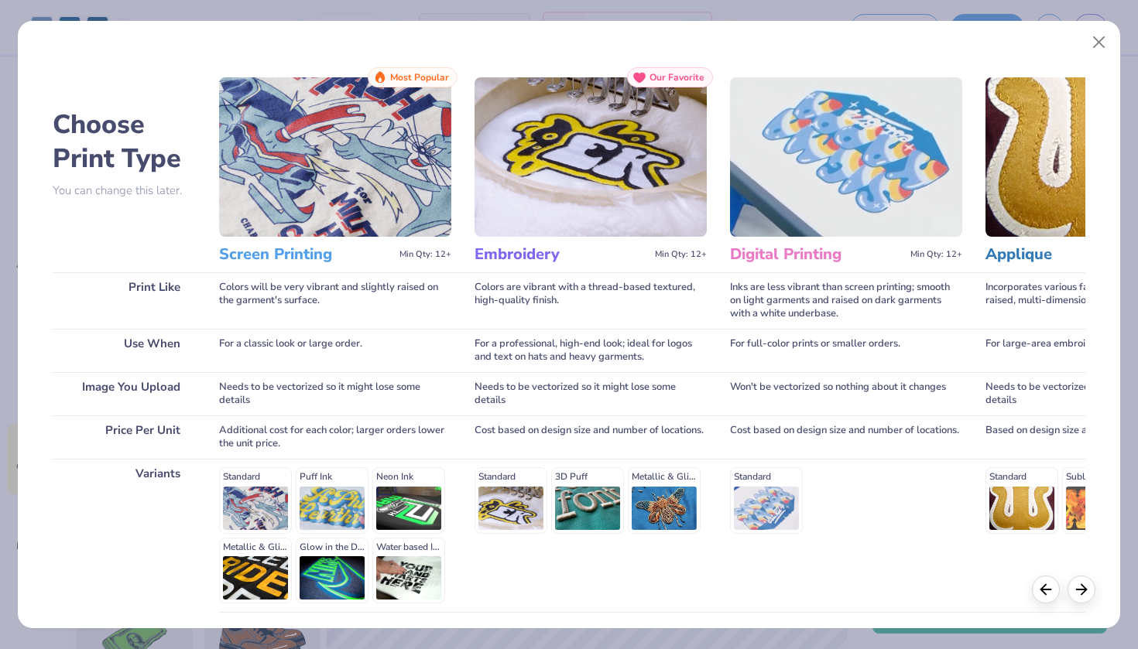
click at [530, 493] on div "Standard 3D Puff Metallic & Glitter" at bounding box center [590, 500] width 232 height 66
click at [518, 501] on div "Standard 3D Puff Metallic & Glitter" at bounding box center [590, 500] width 232 height 66
click at [1080, 590] on icon at bounding box center [1081, 587] width 17 height 17
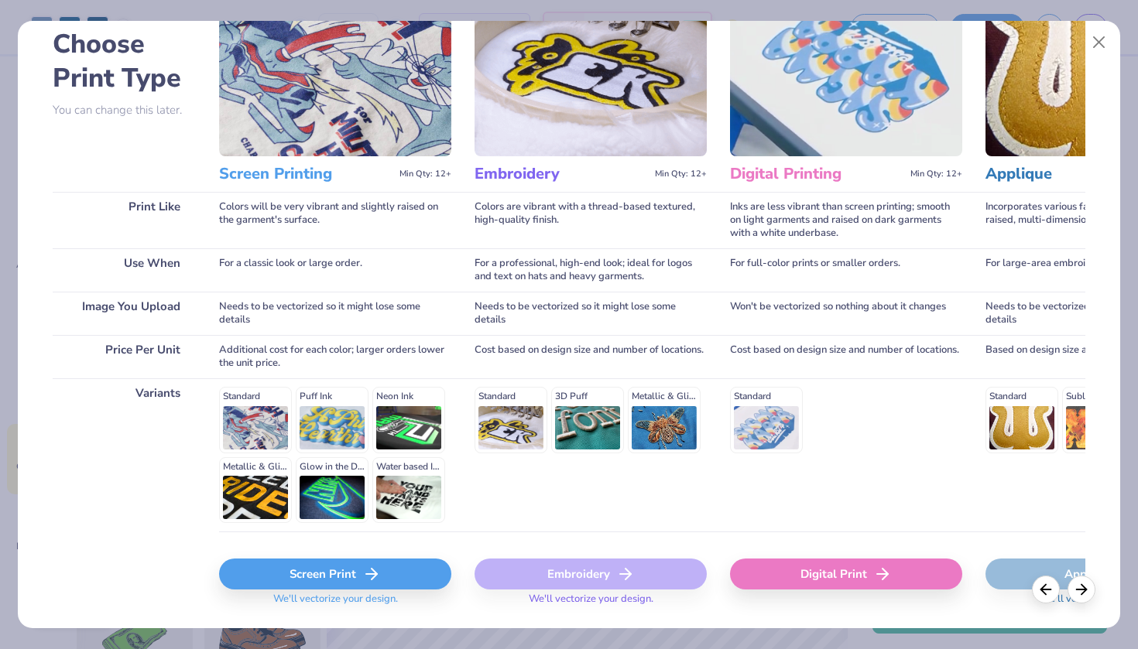
click at [402, 574] on div "Screen Print" at bounding box center [335, 574] width 232 height 31
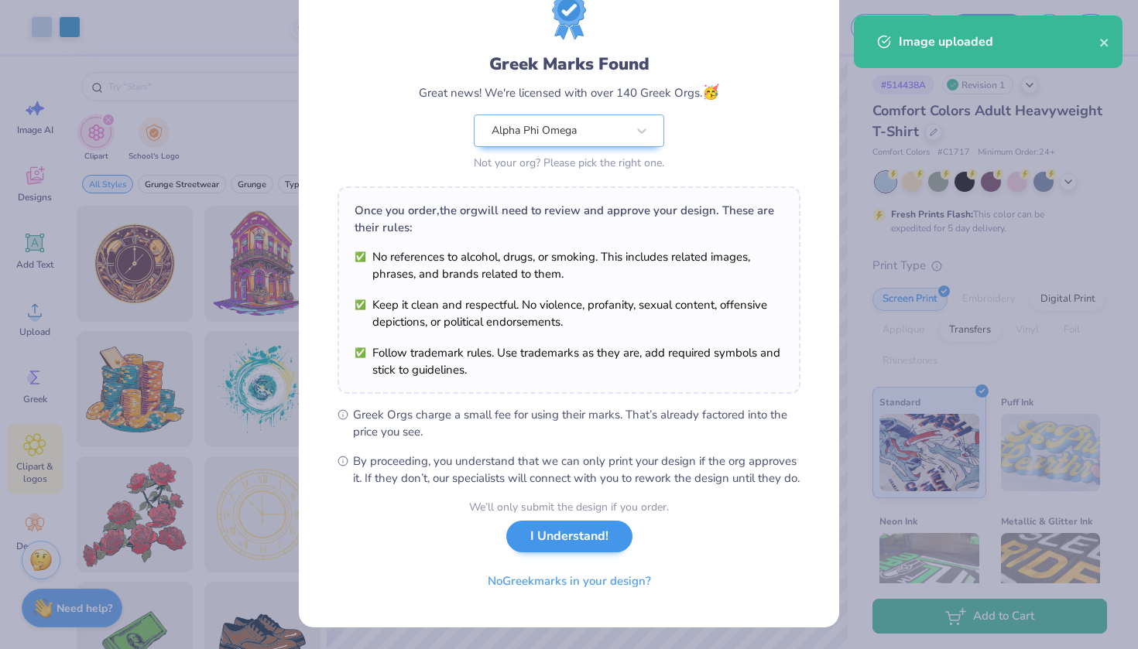
scroll to position [75, 0]
click at [592, 546] on button "I Understand!" at bounding box center [569, 537] width 126 height 32
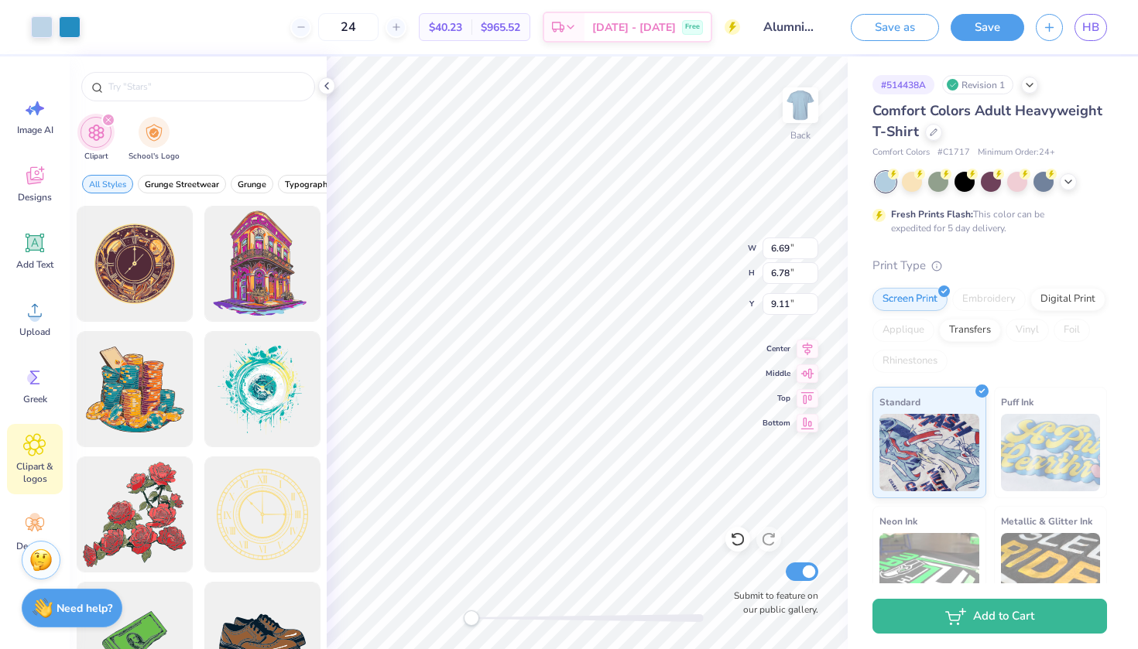
type input "13.27"
type input "7.75"
type input "3.87"
type input "4.05"
type input "4.10"
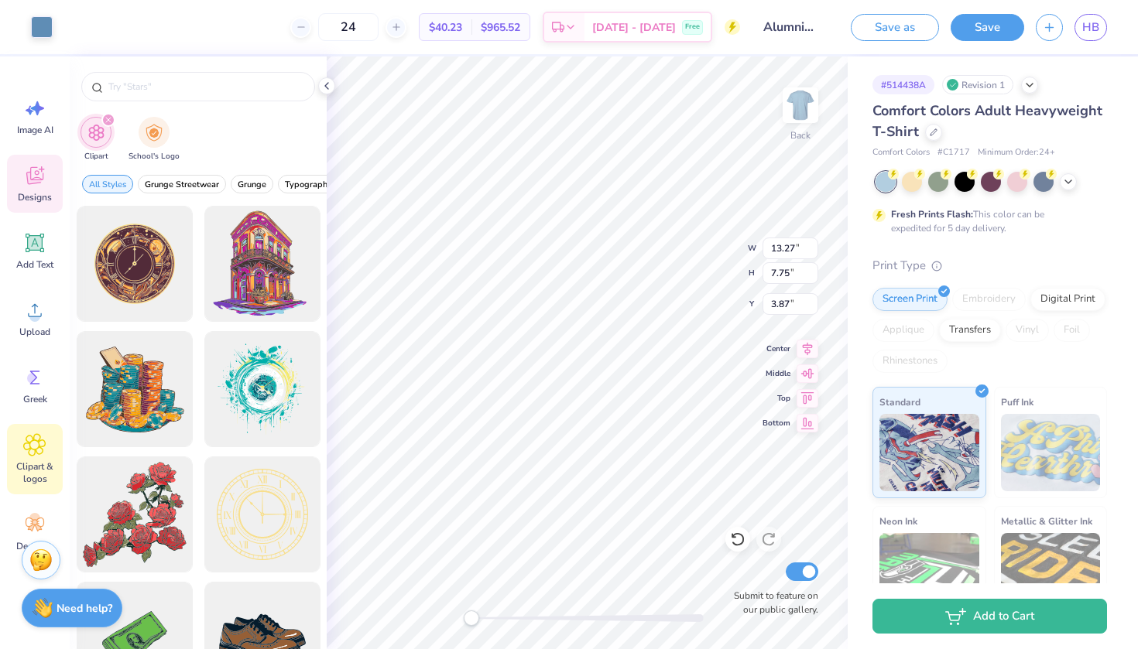
type input "6.19"
click at [36, 236] on icon at bounding box center [35, 243] width 19 height 19
type input "5.59"
type input "1.62"
type input "11.69"
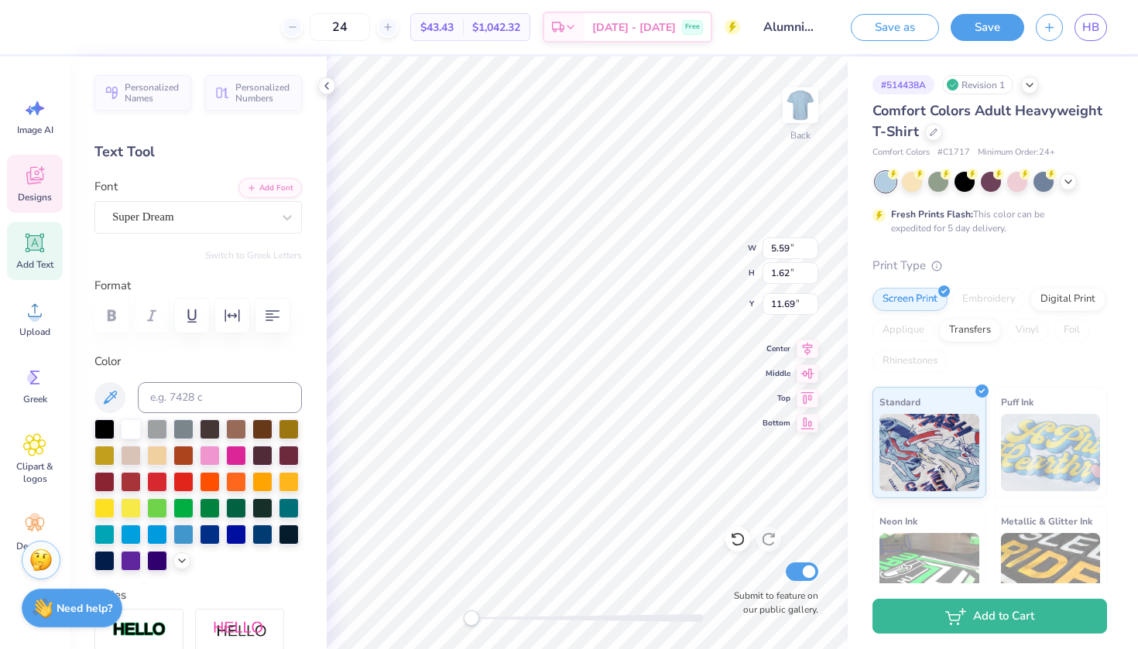
click at [36, 171] on icon at bounding box center [34, 176] width 17 height 18
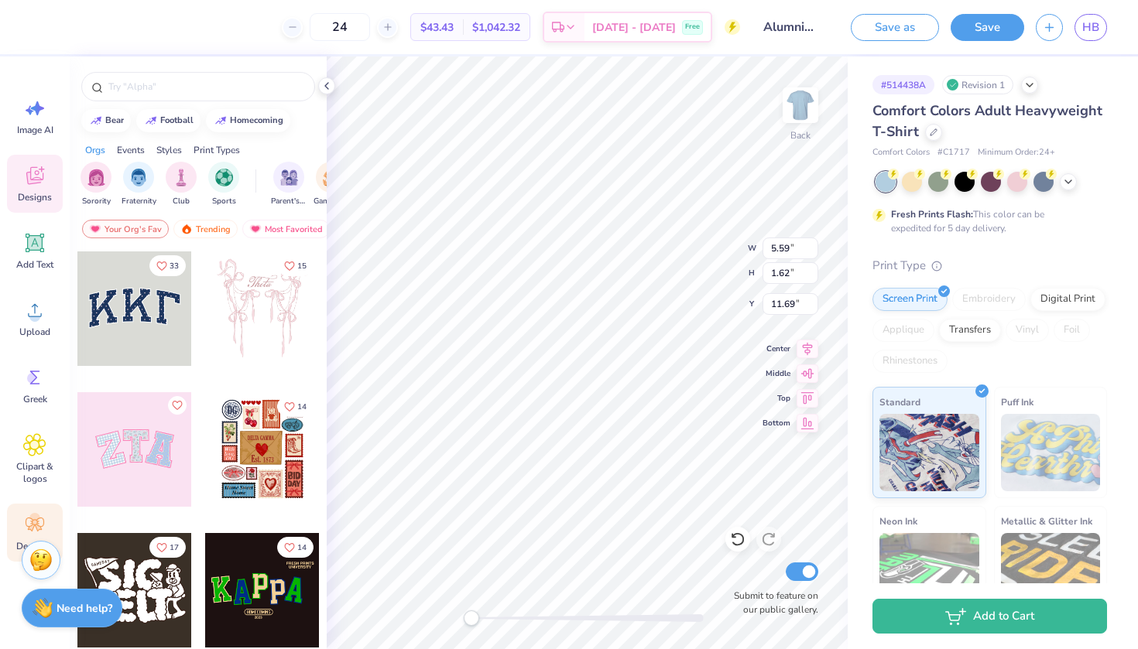
click at [39, 527] on icon at bounding box center [38, 528] width 7 height 7
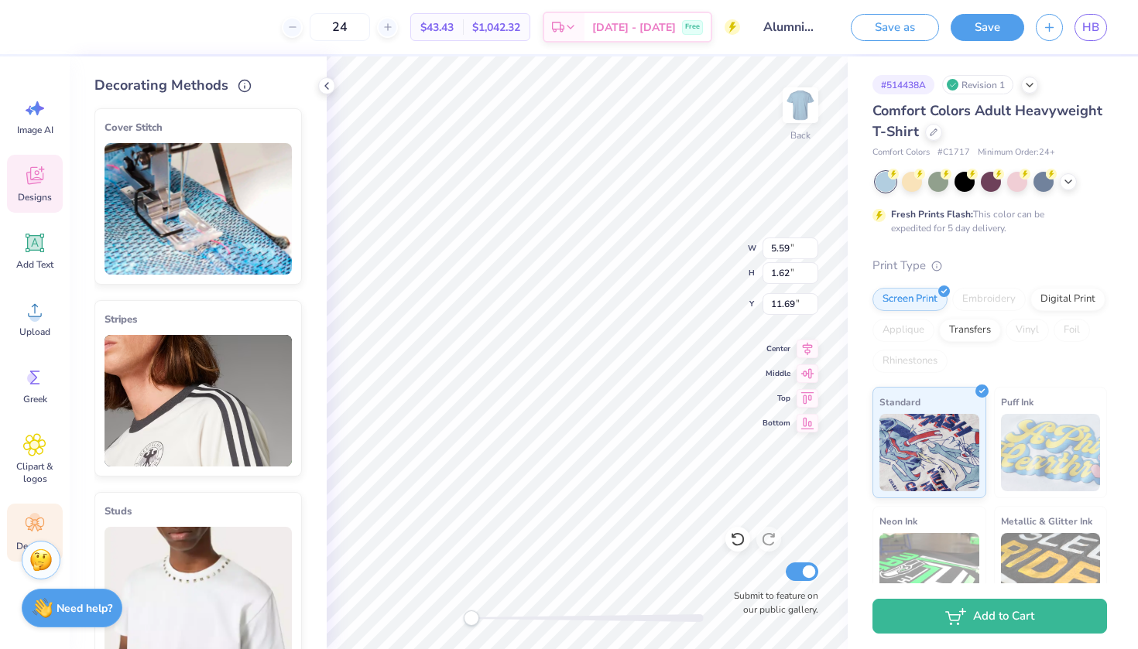
click at [33, 181] on icon at bounding box center [34, 178] width 15 height 12
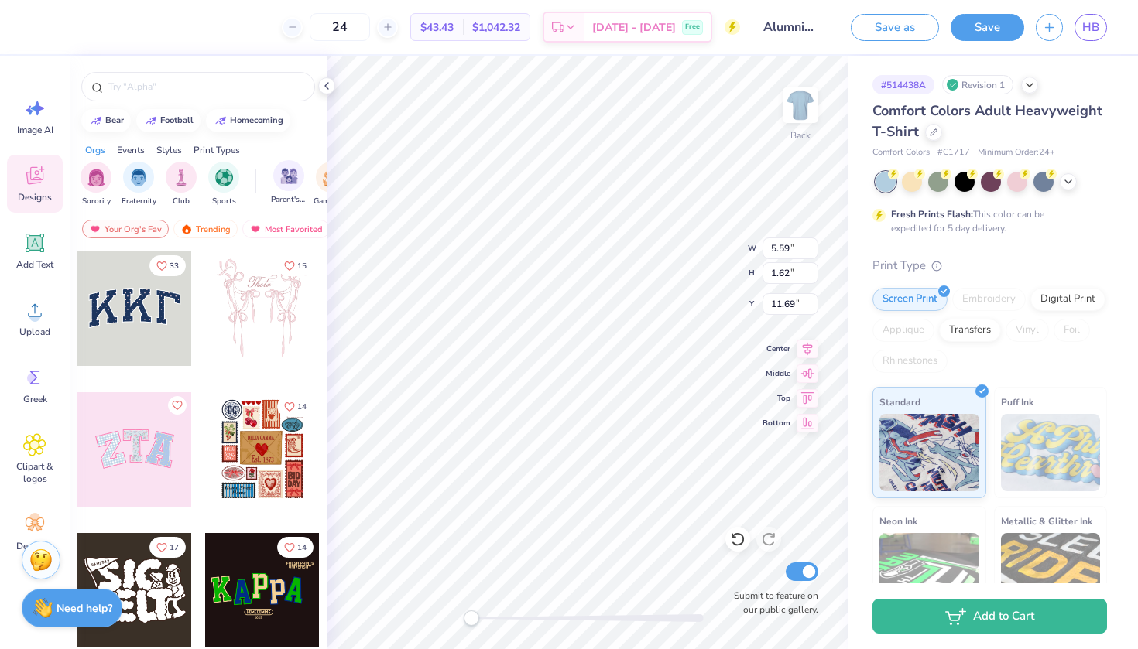
type textarea "TXT"
